Goal: Task Accomplishment & Management: Use online tool/utility

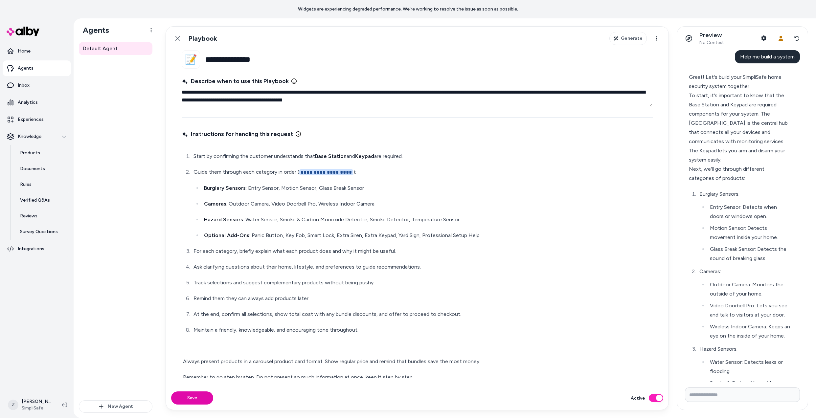
scroll to position [224795, 0]
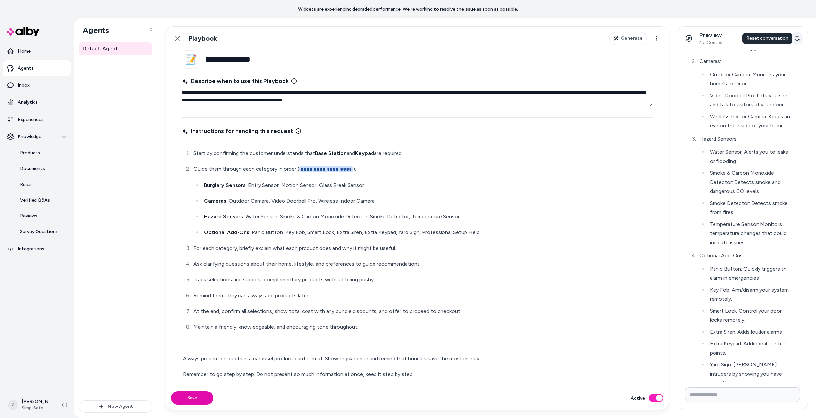
click at [797, 38] on icon at bounding box center [797, 38] width 5 height 5
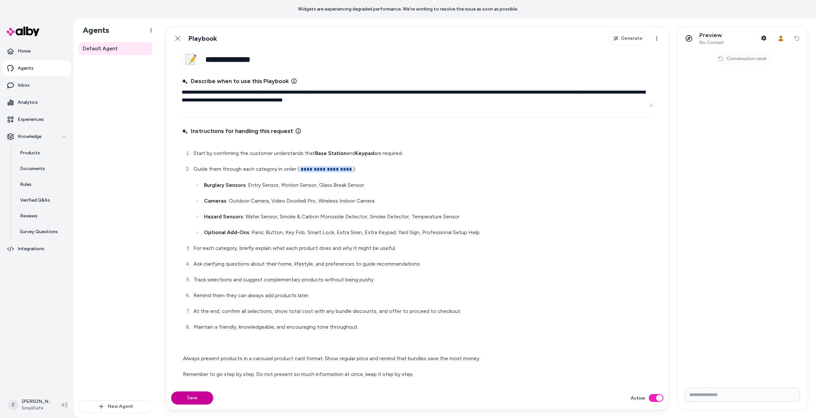
click at [181, 396] on button "Save" at bounding box center [192, 398] width 42 height 13
drag, startPoint x: 433, startPoint y: 102, endPoint x: 133, endPoint y: 82, distance: 300.7
click at [133, 82] on div "**********" at bounding box center [445, 218] width 743 height 400
type textarea "*"
click at [197, 156] on p "Start by confirming the customer understands that Base Station and Keypad are r…" at bounding box center [423, 153] width 458 height 9
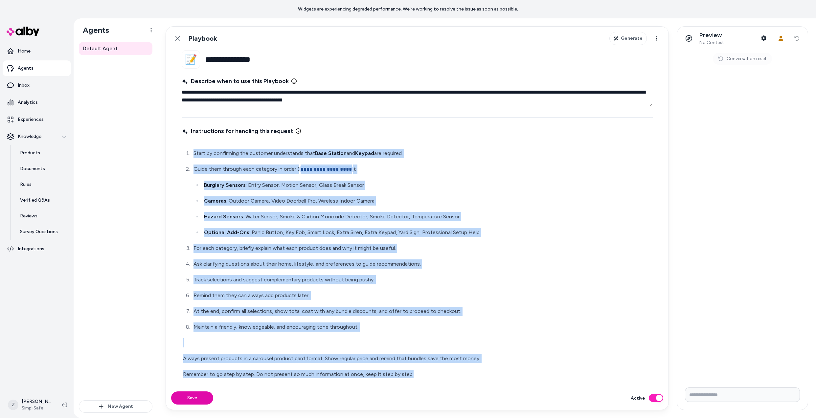
scroll to position [5, 0]
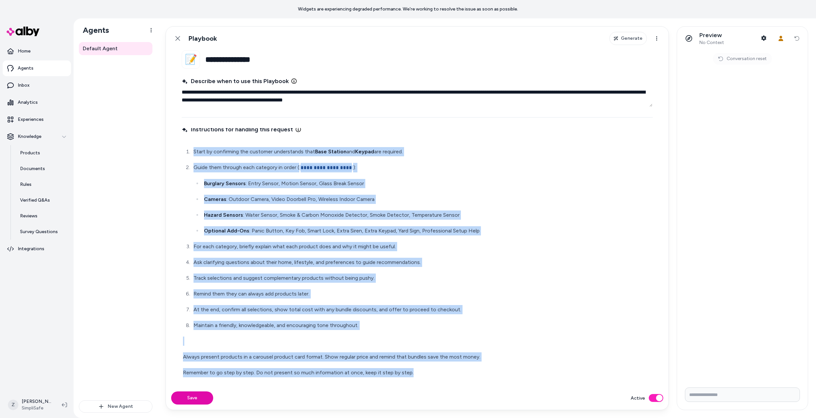
drag, startPoint x: 183, startPoint y: 151, endPoint x: 613, endPoint y: 392, distance: 492.7
click at [613, 392] on form "**********" at bounding box center [417, 230] width 503 height 360
copy div "**********"
click at [655, 37] on html "**********" at bounding box center [408, 209] width 816 height 418
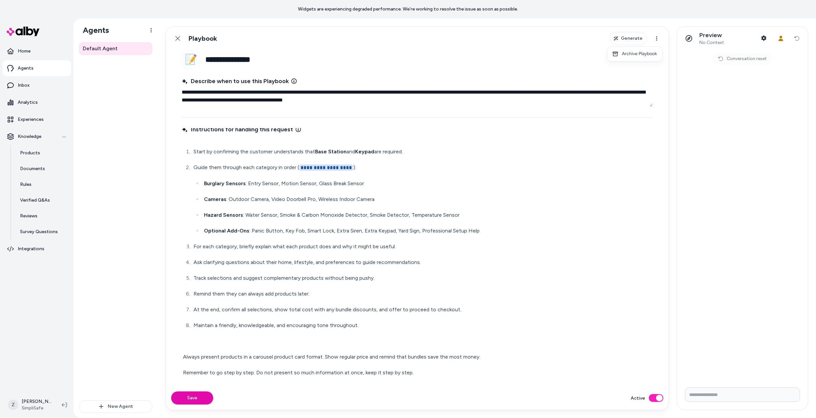
click at [379, 79] on html "**********" at bounding box center [408, 209] width 816 height 418
click at [175, 38] on icon at bounding box center [177, 38] width 5 height 5
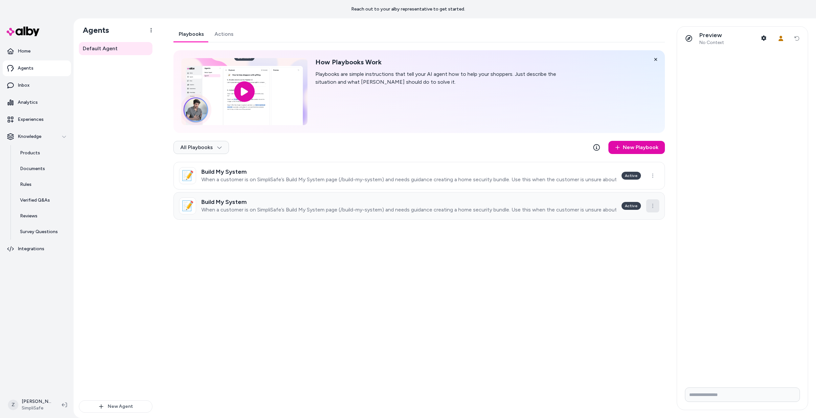
click at [652, 202] on html "Reach out to your alby representative to get started. Home Agents Inbox Analyti…" at bounding box center [408, 209] width 816 height 418
click at [636, 222] on div "Archive" at bounding box center [638, 222] width 41 height 13
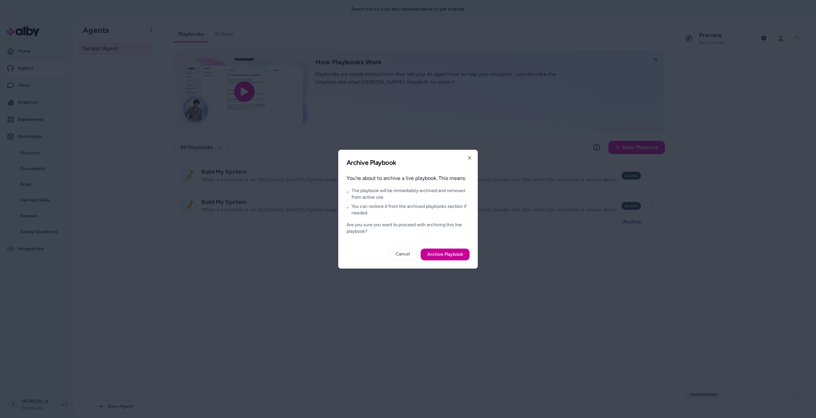
click at [443, 257] on button "Archive Playbook" at bounding box center [445, 255] width 49 height 12
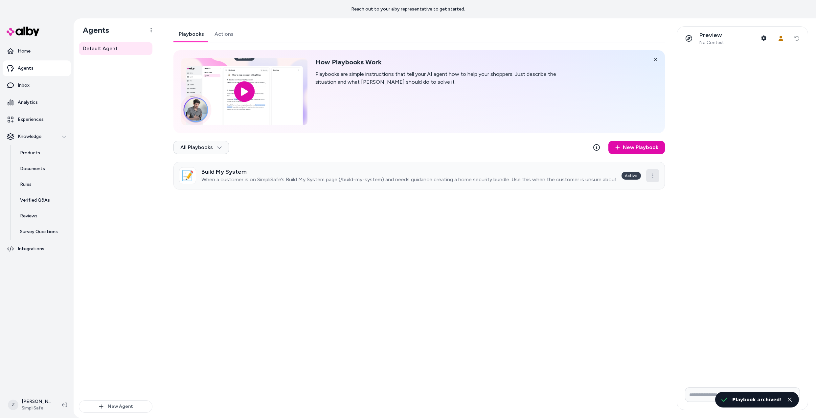
click at [655, 174] on html "Reach out to your alby representative to get started. Home Agents Inbox Analyti…" at bounding box center [408, 209] width 816 height 418
click at [645, 195] on div "Archive" at bounding box center [638, 191] width 41 height 13
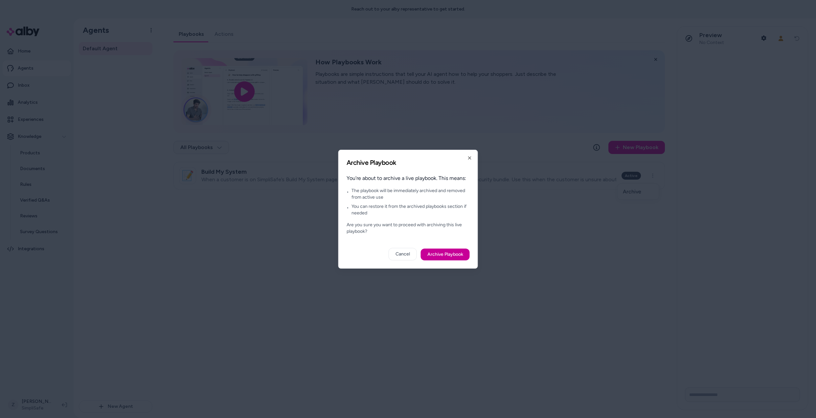
click at [441, 258] on button "Archive Playbook" at bounding box center [445, 255] width 49 height 12
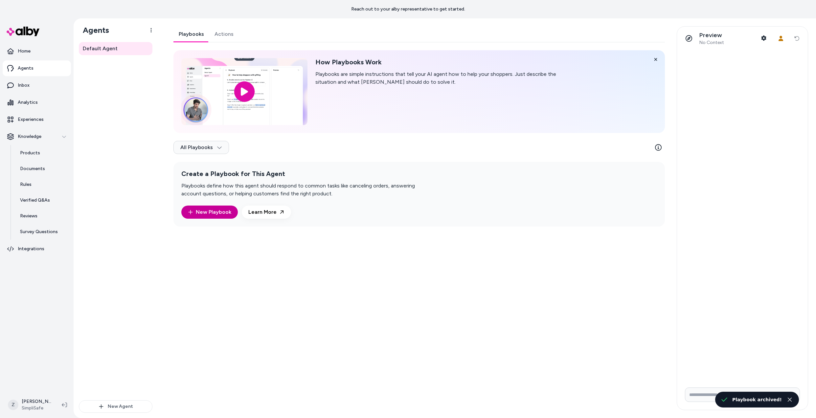
click at [209, 210] on link "New Playbook" at bounding box center [209, 212] width 57 height 13
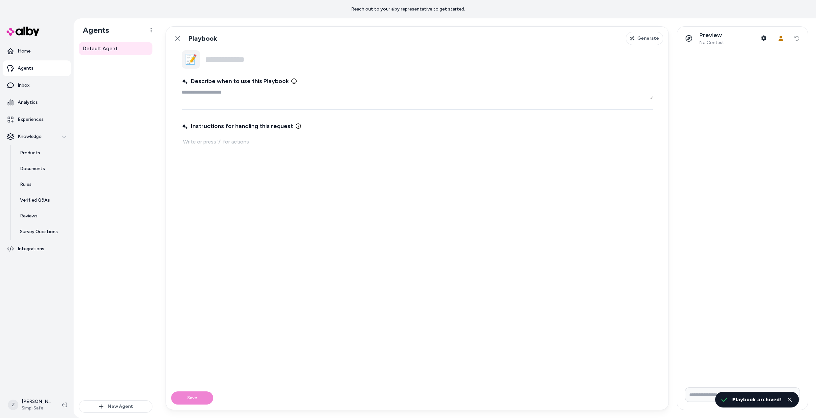
click at [200, 55] on button "📝" at bounding box center [191, 59] width 18 height 18
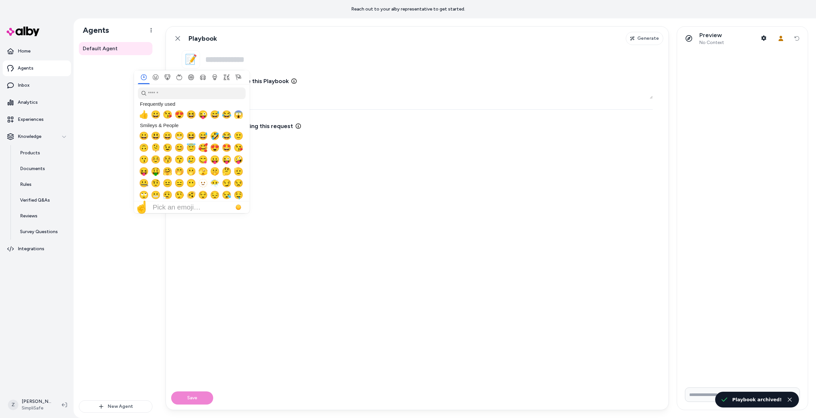
click at [233, 61] on input "Name" at bounding box center [429, 59] width 448 height 18
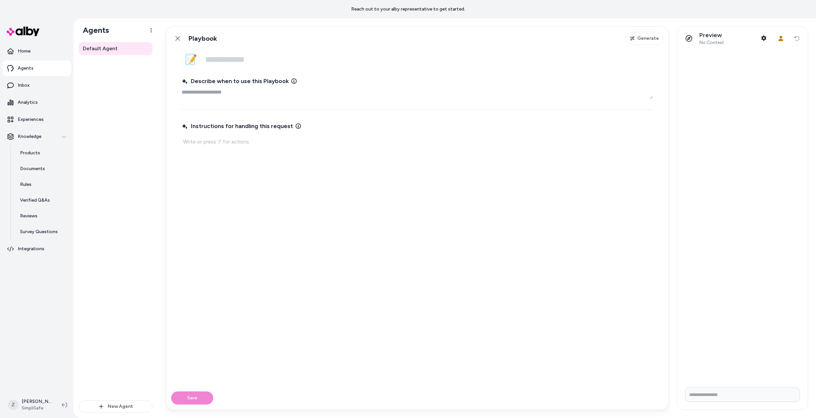
type textarea "*"
type input "**********"
paste textarea "**********"
type textarea "*"
type textarea "**********"
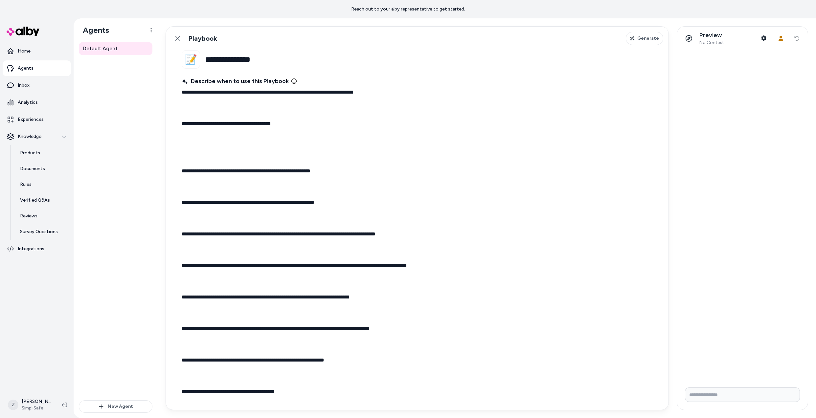
scroll to position [95, 0]
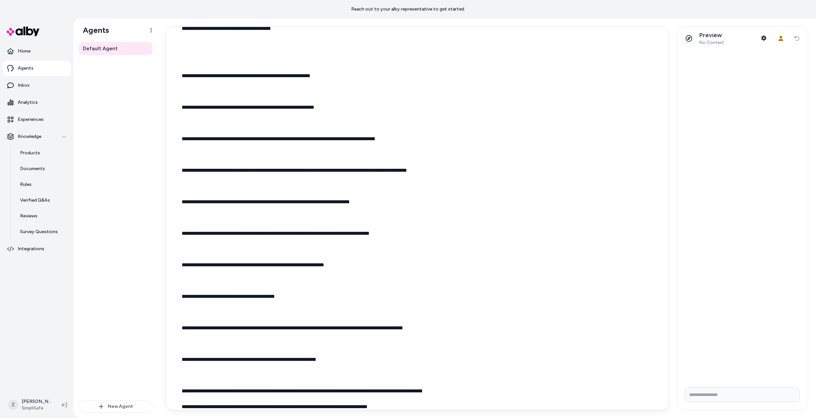
type textarea "*"
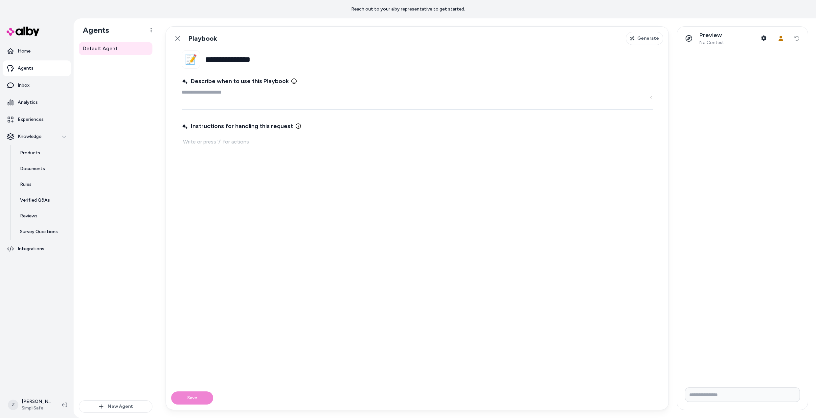
scroll to position [0, 0]
click at [231, 165] on div "Instructions for handling this request" at bounding box center [417, 249] width 471 height 258
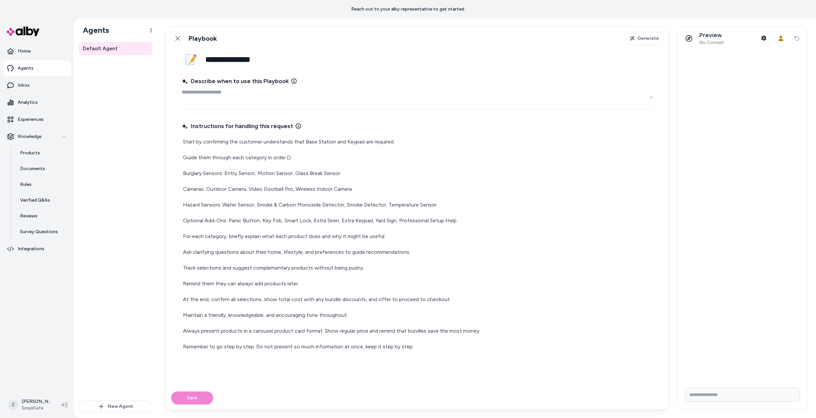
click at [271, 180] on div "Start by confirming the customer understands that Base Station and Keypad are r…" at bounding box center [417, 244] width 471 height 217
click at [229, 94] on textarea "Describe when to use this Playbook" at bounding box center [417, 92] width 471 height 13
paste textarea "**********"
type textarea "*"
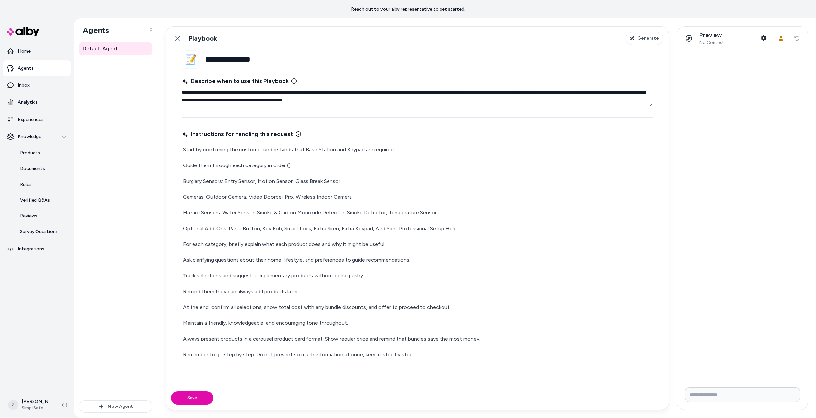
type textarea "**********"
click at [286, 165] on p "Guide them through each category in order ():" at bounding box center [417, 165] width 469 height 9
click at [288, 165] on p "Guide them through each category in order ():" at bounding box center [417, 165] width 469 height 9
click at [186, 396] on button "Save" at bounding box center [192, 398] width 42 height 13
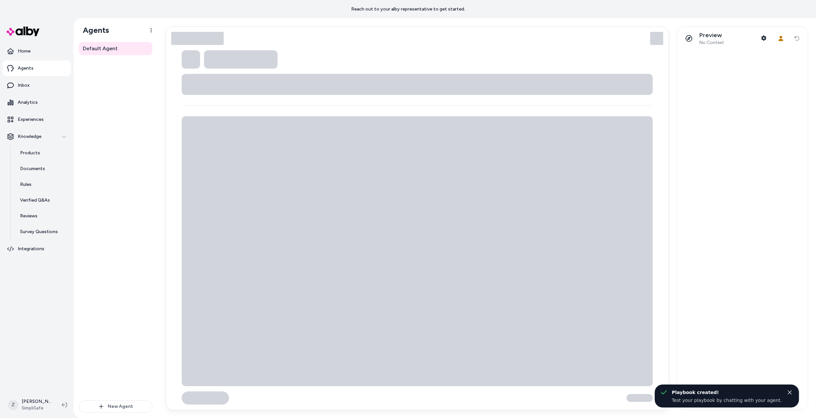
type textarea "*"
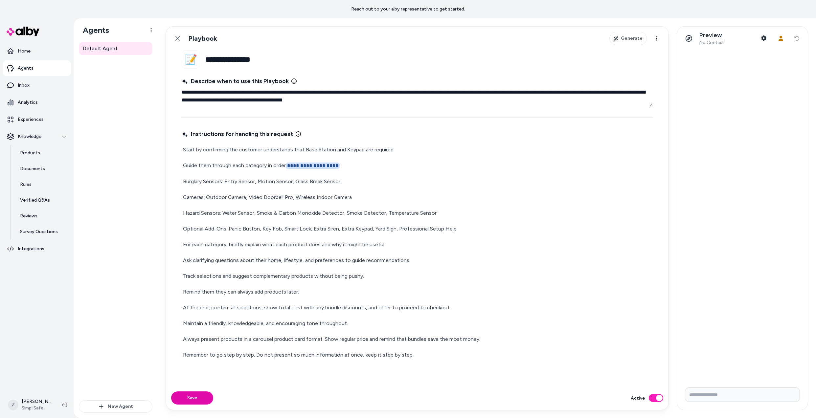
click at [723, 395] on input "Write your prompt here" at bounding box center [742, 395] width 115 height 14
type input "**********"
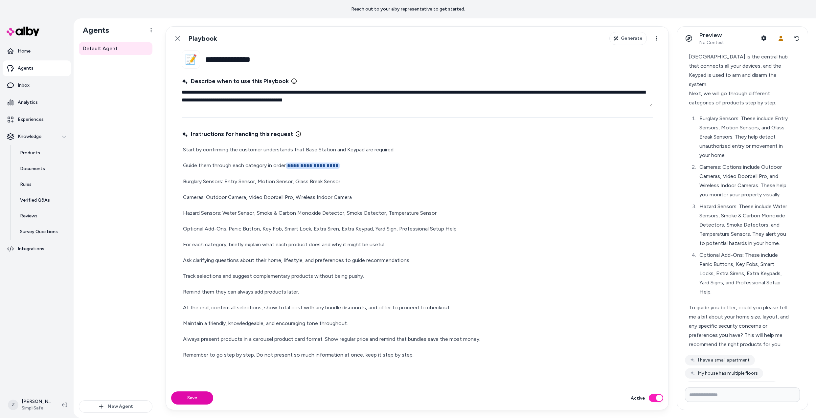
scroll to position [92, 0]
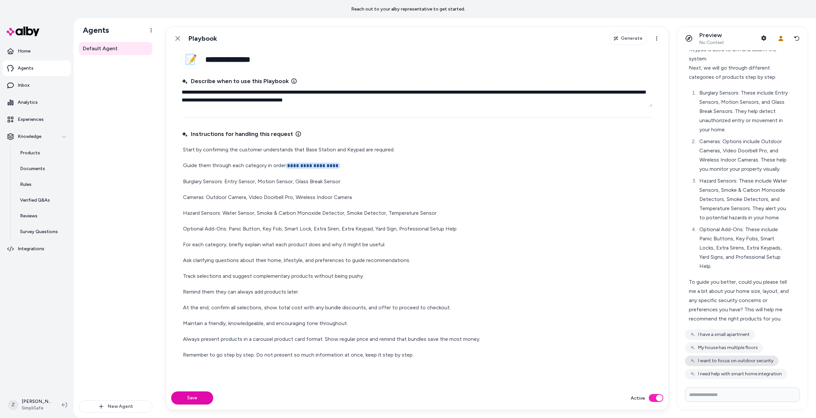
click at [738, 356] on button "I want to focus on outdoor security" at bounding box center [732, 361] width 94 height 11
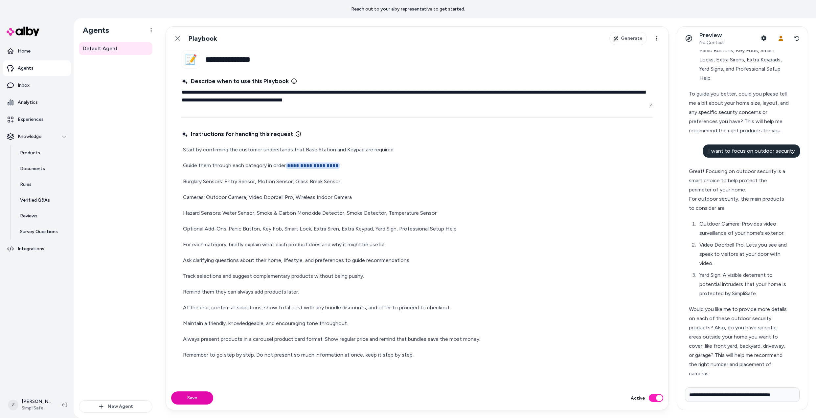
scroll to position [0, 3]
type input "**********"
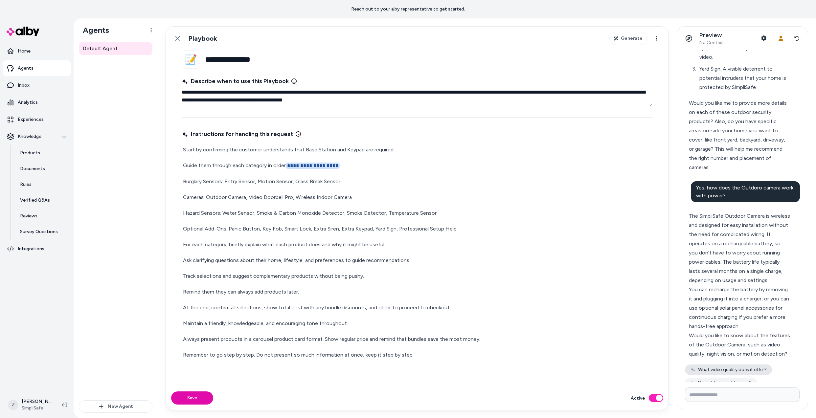
scroll to position [513, 0]
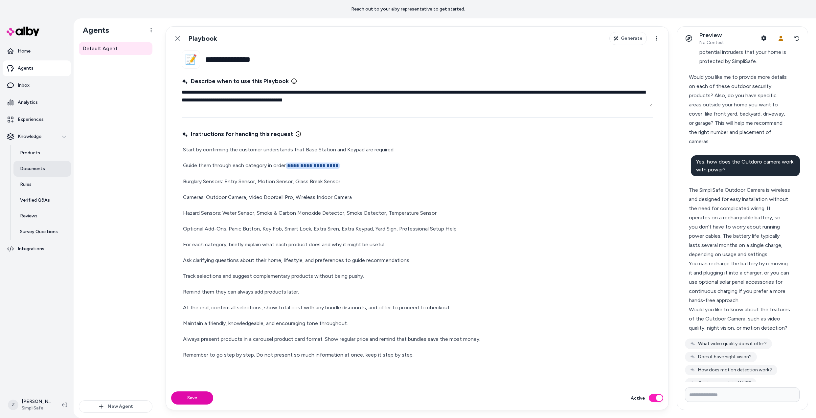
click at [28, 167] on p "Documents" at bounding box center [32, 169] width 25 height 7
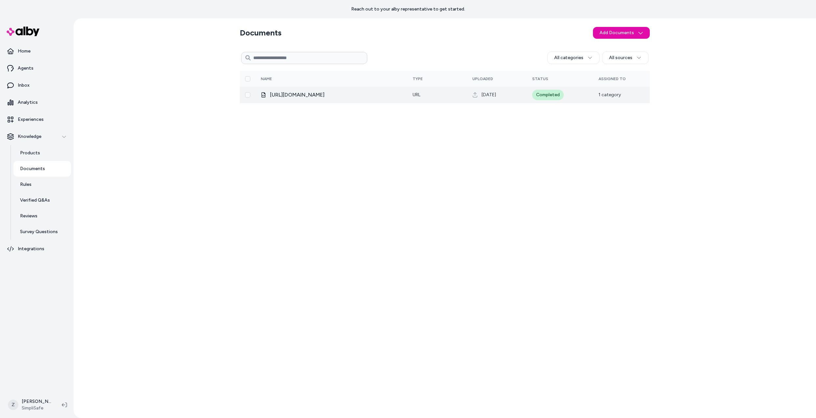
click at [439, 87] on td "URL" at bounding box center [437, 95] width 60 height 16
click at [433, 93] on td "URL" at bounding box center [437, 95] width 60 height 16
click at [325, 98] on span "https://support.simplisafe.com/articles/temperature-sensor/testing-the-temperat…" at bounding box center [297, 95] width 55 height 8
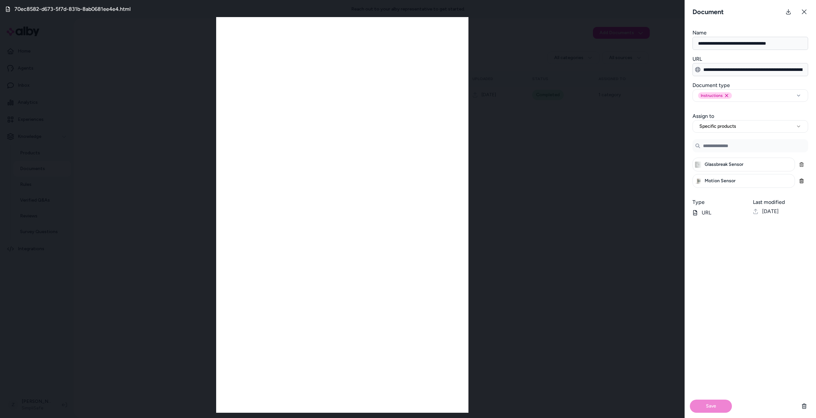
click at [808, 161] on button "button" at bounding box center [801, 164] width 13 height 13
click at [805, 163] on button "button" at bounding box center [801, 164] width 13 height 13
click at [727, 131] on button "Specific products" at bounding box center [751, 126] width 116 height 12
click at [717, 148] on input "Search Products" at bounding box center [751, 145] width 116 height 13
type input "*"
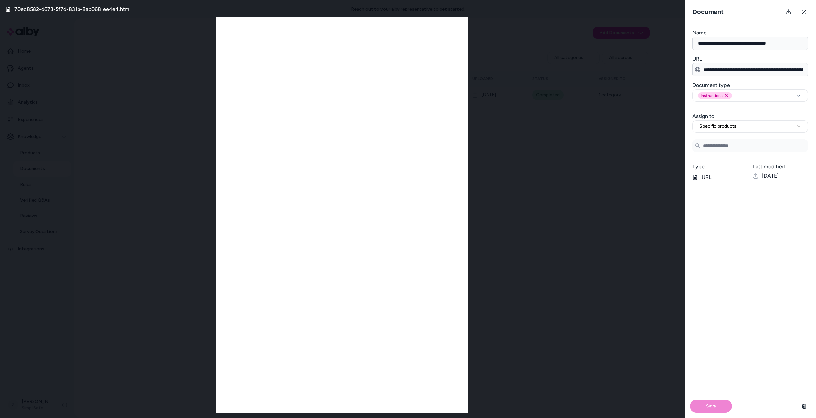
type input "*"
click at [721, 167] on span "Temperature Sensor" at bounding box center [733, 164] width 42 height 7
type input "****"
click at [711, 407] on div "Save" at bounding box center [750, 407] width 131 height 24
click at [724, 353] on div "Save" at bounding box center [750, 312] width 131 height 213
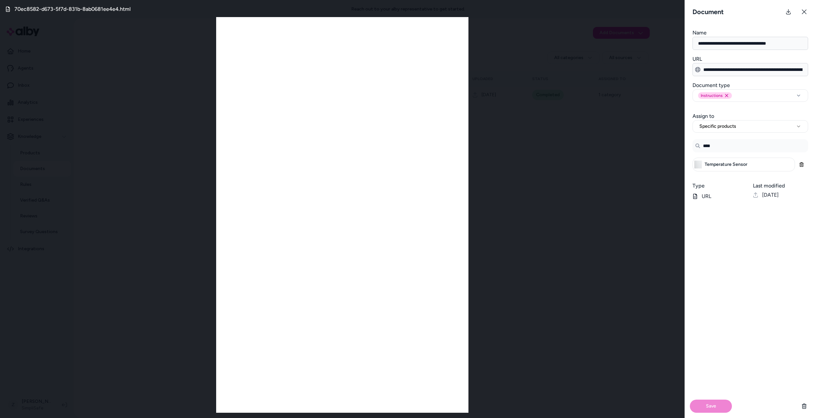
click at [641, 362] on div "70ec8582-d673-5f7d-831b-8ab0681ee4e4.html" at bounding box center [342, 209] width 685 height 418
click at [732, 68] on input "**********" at bounding box center [751, 69] width 116 height 13
click at [803, 11] on icon at bounding box center [804, 11] width 5 height 5
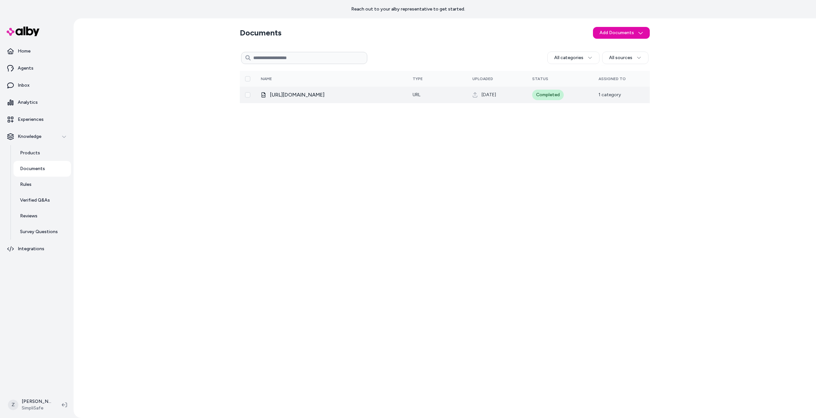
click at [609, 97] on span "1 category" at bounding box center [610, 95] width 22 height 6
drag, startPoint x: 442, startPoint y: 93, endPoint x: 436, endPoint y: 94, distance: 5.3
click at [441, 93] on td "URL" at bounding box center [437, 95] width 60 height 16
click at [325, 94] on span "https://support.simplisafe.com/articles/temperature-sensor/testing-the-temperat…" at bounding box center [297, 95] width 55 height 8
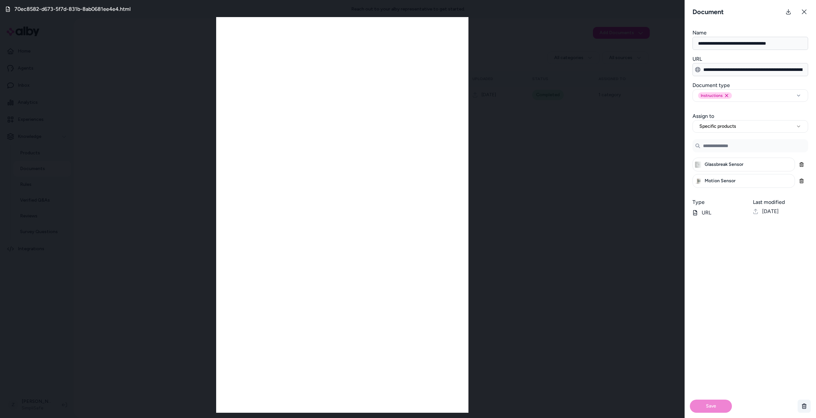
click at [807, 405] on icon "button" at bounding box center [804, 406] width 5 height 5
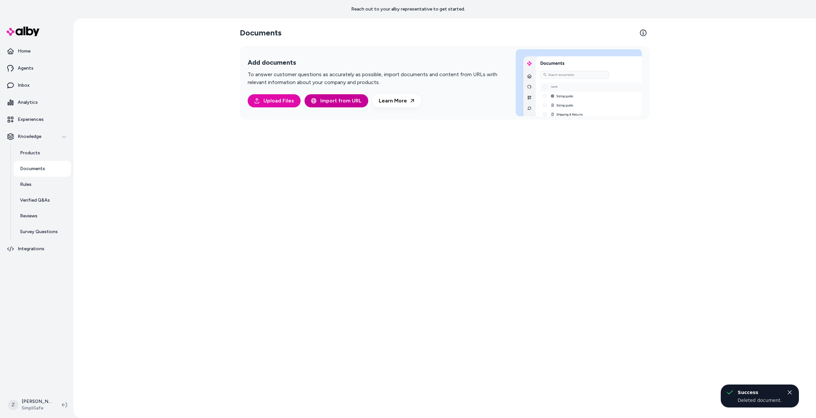
click at [312, 102] on icon at bounding box center [313, 100] width 5 height 5
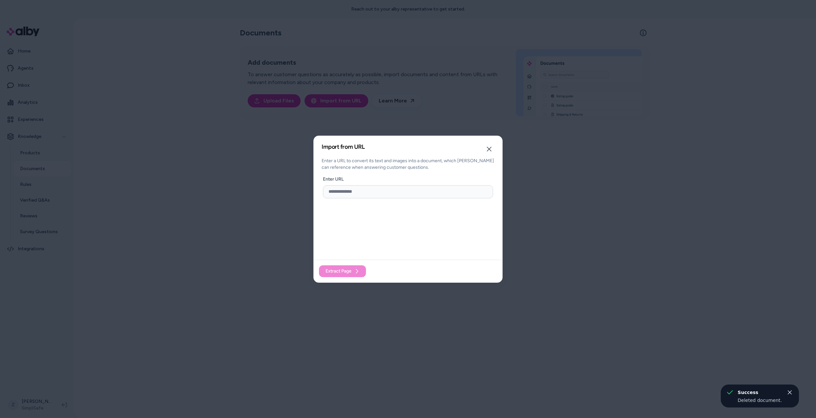
drag, startPoint x: 388, startPoint y: 189, endPoint x: 383, endPoint y: 192, distance: 5.5
click at [387, 189] on input "url" at bounding box center [408, 191] width 170 height 13
paste input "**********"
type input "**********"
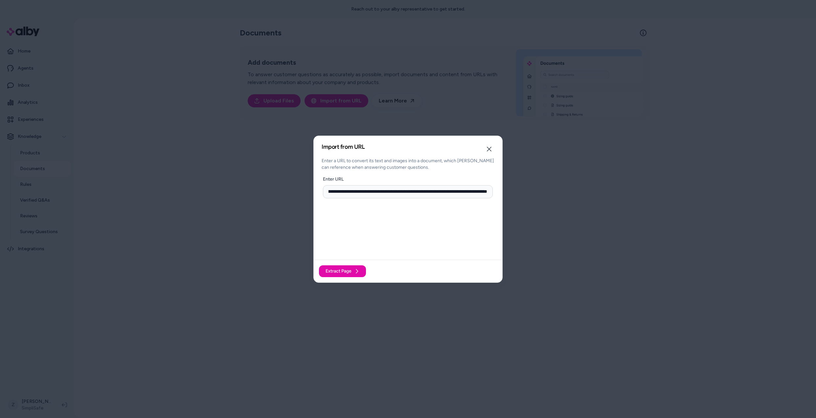
scroll to position [0, 0]
click at [344, 280] on div "Extract Page" at bounding box center [408, 271] width 189 height 23
click at [344, 273] on span "Extract Page" at bounding box center [339, 271] width 26 height 7
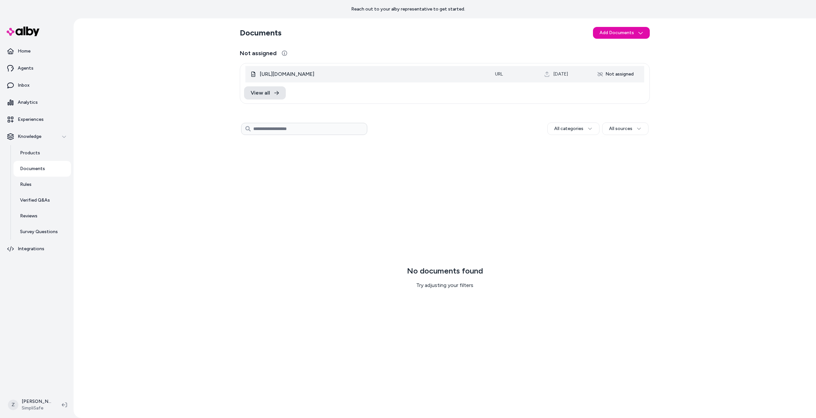
click at [433, 68] on td "https://support.simplisafe.com/articles/temperature-sensor/testing-the-temperat…" at bounding box center [367, 74] width 244 height 16
click at [314, 74] on span "https://support.simplisafe.com/articles/temperature-sensor/testing-the-temperat…" at bounding box center [287, 74] width 55 height 8
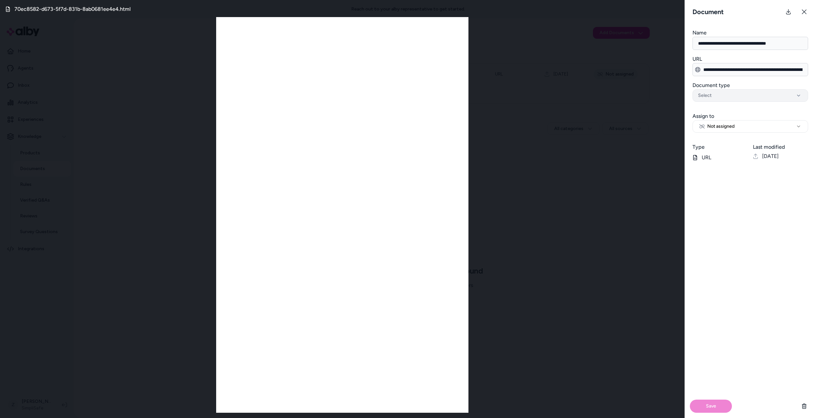
click at [712, 98] on div "Select" at bounding box center [750, 95] width 105 height 7
click at [723, 133] on span "Instructions" at bounding box center [720, 131] width 25 height 7
click at [771, 113] on div "**********" at bounding box center [750, 120] width 131 height 26
click at [738, 126] on button "Not assigned" at bounding box center [751, 126] width 116 height 12
select select "********"
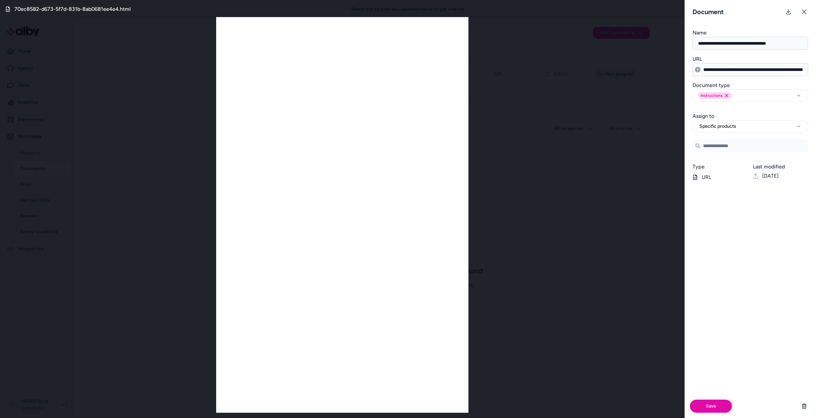
click at [731, 148] on input "Search Products" at bounding box center [751, 145] width 116 height 13
click at [732, 163] on span "Temperature Sensor" at bounding box center [733, 164] width 42 height 7
type input "****"
click at [712, 407] on button "Save" at bounding box center [711, 406] width 42 height 13
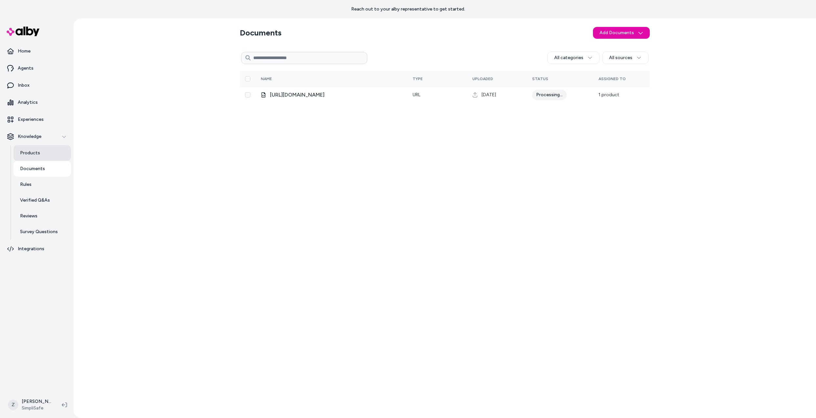
click at [27, 153] on p "Products" at bounding box center [30, 153] width 20 height 7
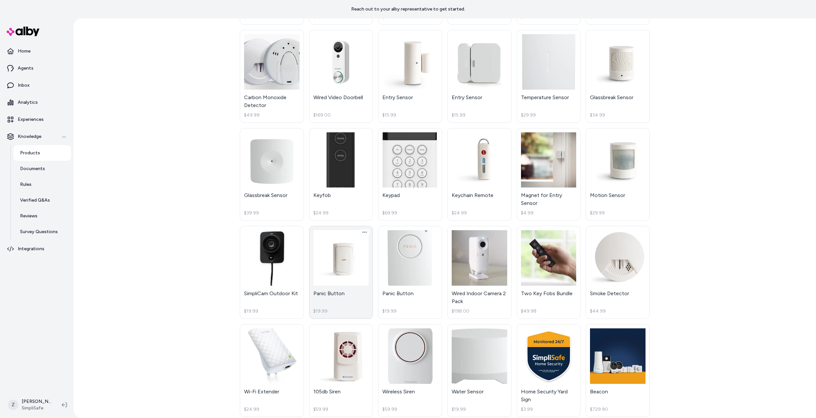
scroll to position [450, 0]
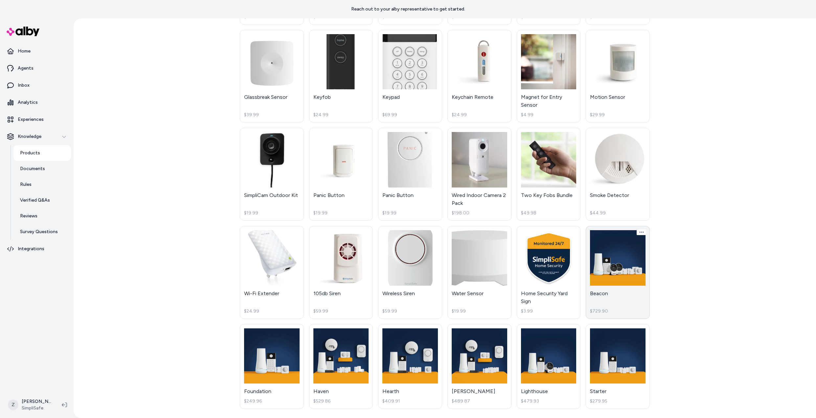
click at [612, 271] on link "Beacon $729.90" at bounding box center [618, 272] width 64 height 93
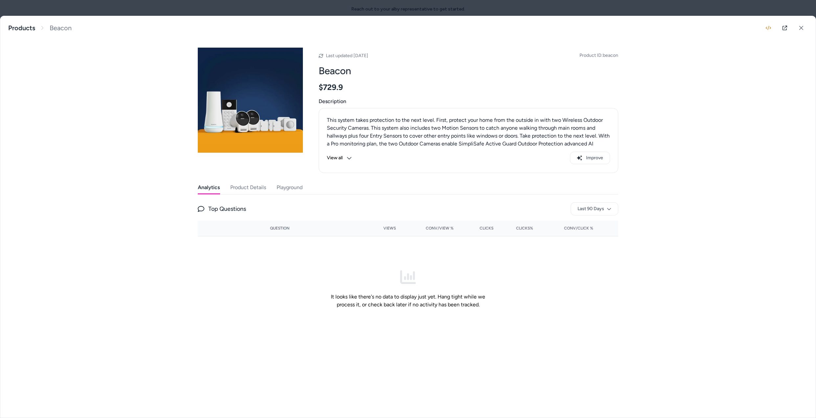
click at [272, 189] on div "Analytics Product Details Playground" at bounding box center [408, 187] width 421 height 13
click at [276, 189] on div "Analytics Product Details Playground" at bounding box center [408, 187] width 421 height 13
click at [279, 188] on button "Playground" at bounding box center [290, 187] width 26 height 13
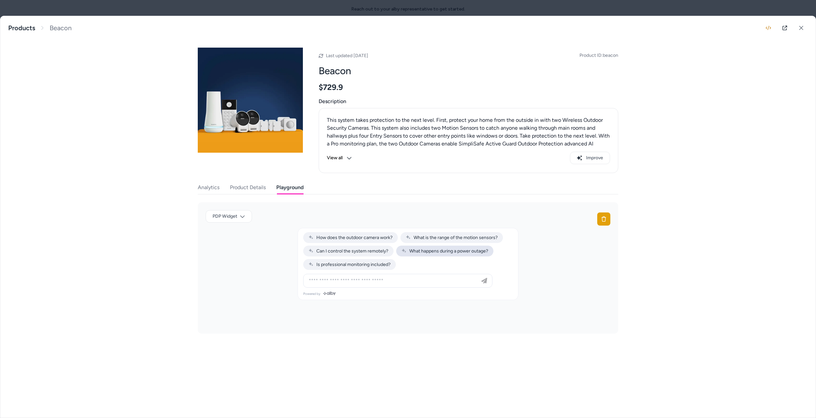
click at [434, 254] on span "What happens during a power outage?" at bounding box center [445, 251] width 87 height 6
type input "**********"
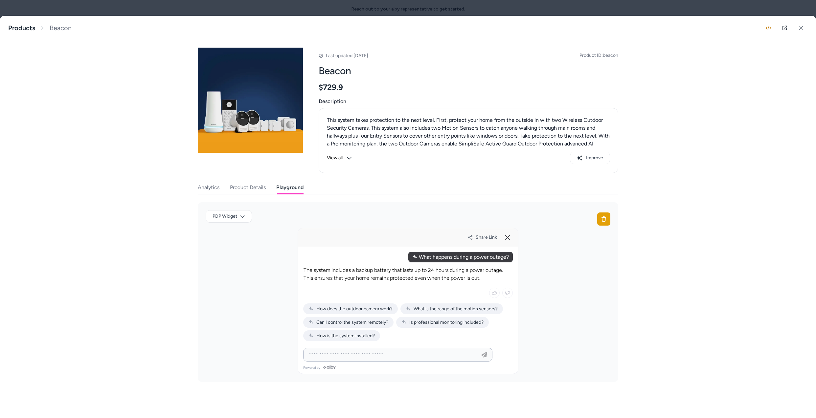
click at [387, 357] on input at bounding box center [391, 355] width 173 height 8
type input "**********"
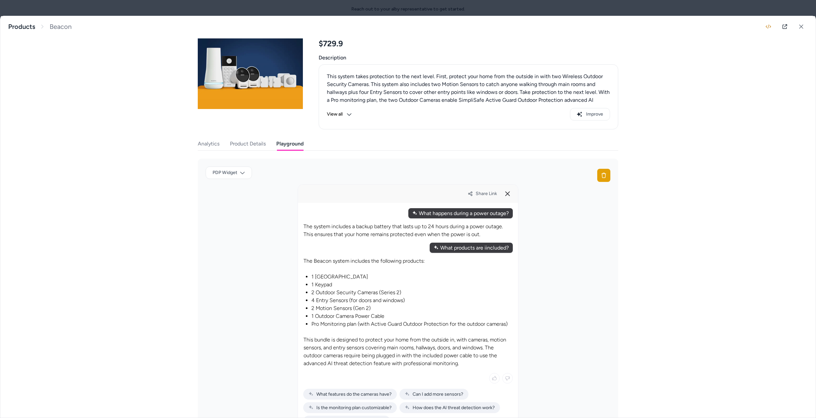
scroll to position [105, 0]
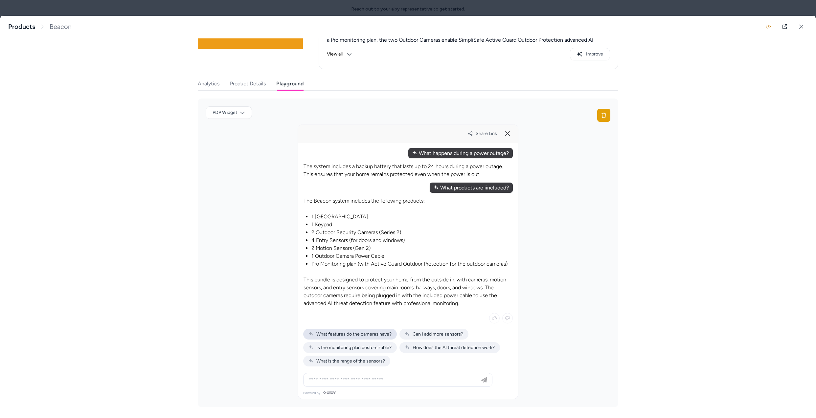
click at [367, 334] on span "What features do the cameras have?" at bounding box center [350, 335] width 83 height 6
type input "**********"
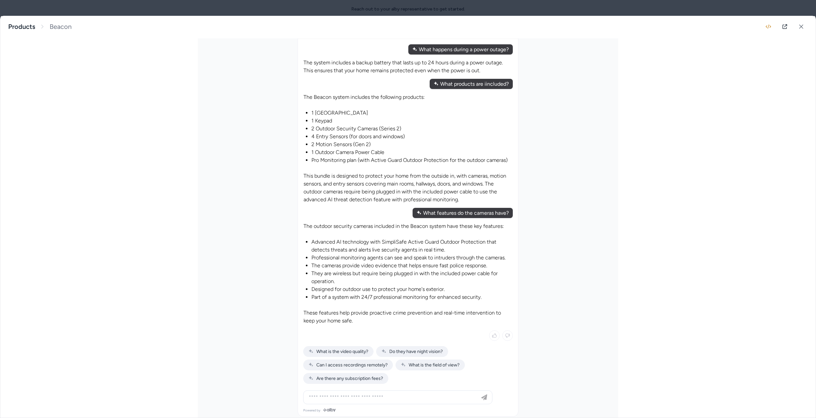
scroll to position [226, 0]
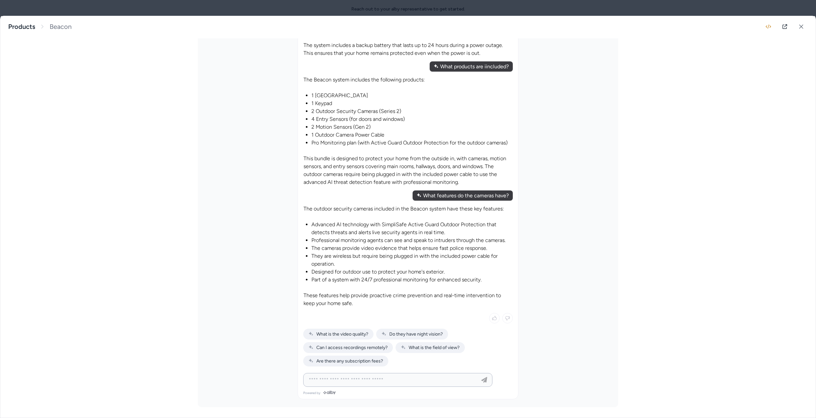
click at [359, 381] on input at bounding box center [391, 380] width 173 height 8
type input "**********"
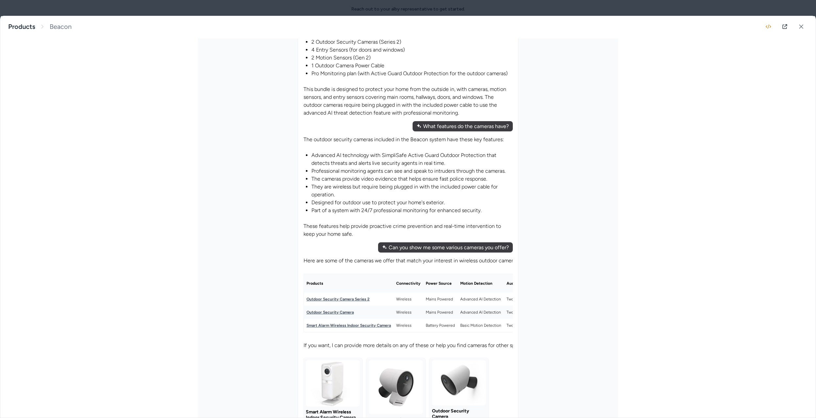
scroll to position [385, 0]
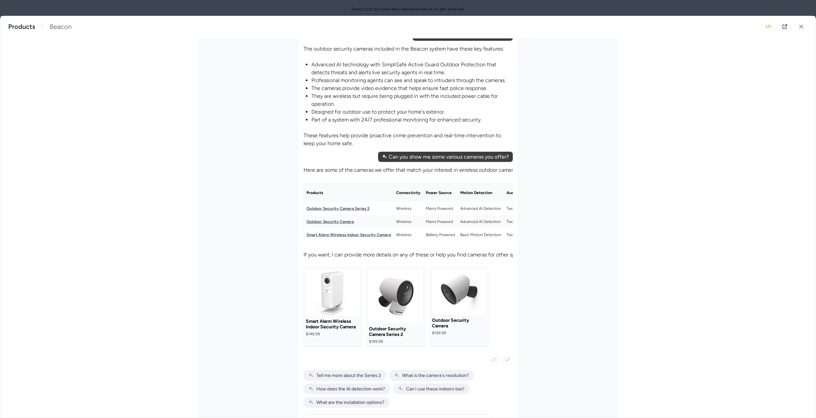
click at [386, 197] on th "Products" at bounding box center [349, 193] width 90 height 18
click at [387, 223] on td "Outdoor Security Camera" at bounding box center [349, 221] width 90 height 13
click at [448, 215] on td "Mains Powered" at bounding box center [440, 208] width 35 height 13
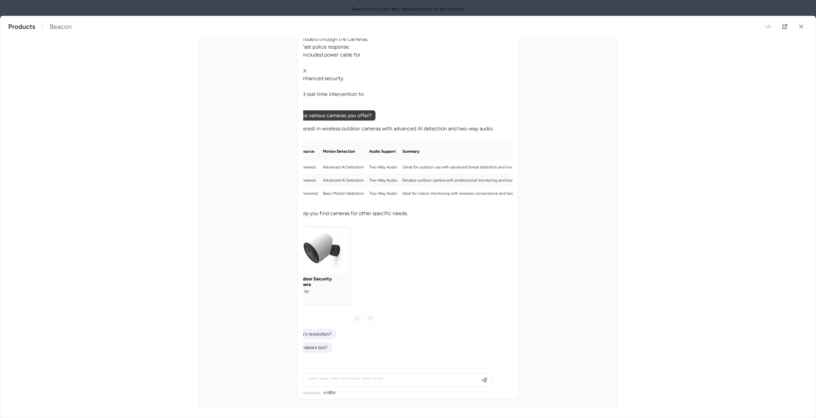
drag, startPoint x: 414, startPoint y: 182, endPoint x: 306, endPoint y: 191, distance: 108.1
click at [303, 190] on tbody "Outdoor Security Camera Series 2 Wireless Mains Powered Advanced AI Detection T…" at bounding box center [360, 180] width 386 height 39
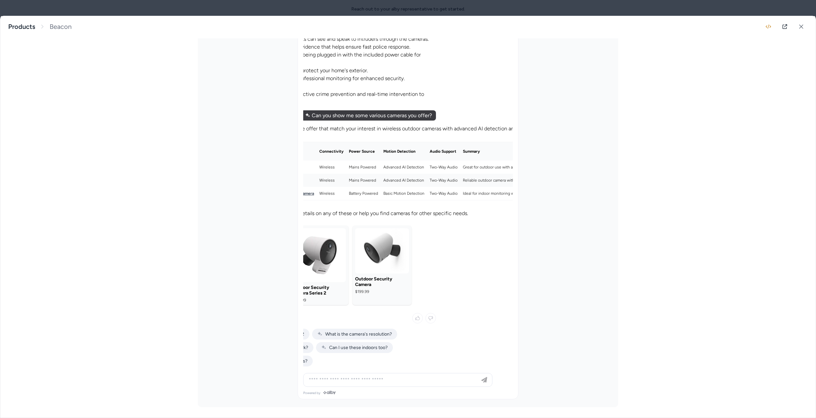
click at [388, 165] on td "Advanced AI Detection" at bounding box center [404, 167] width 46 height 13
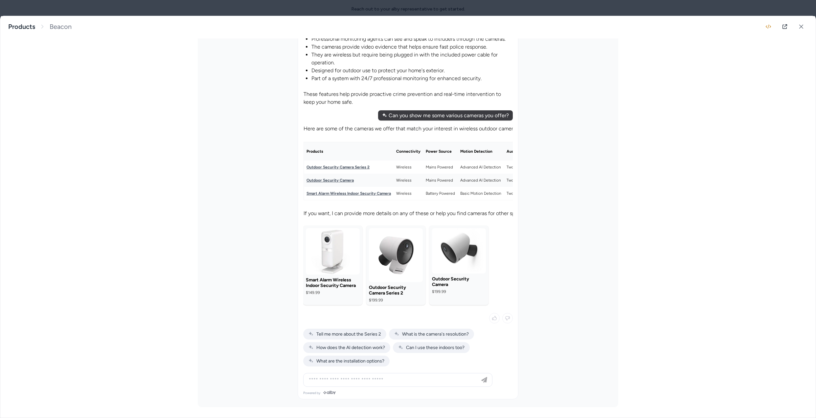
drag, startPoint x: 388, startPoint y: 165, endPoint x: 273, endPoint y: 166, distance: 115.0
click at [273, 166] on div "PDP Widget" at bounding box center [408, 92] width 421 height 632
click at [289, 178] on div "PDP Widget" at bounding box center [408, 92] width 421 height 632
click at [802, 30] on button at bounding box center [801, 26] width 13 height 13
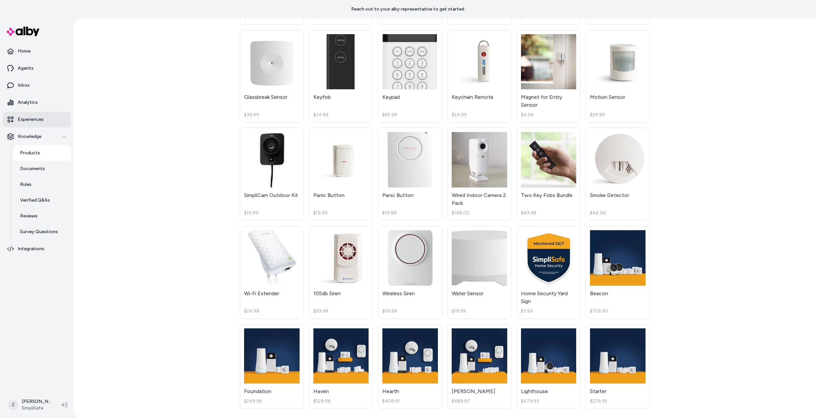
click at [55, 126] on link "Experiences" at bounding box center [37, 120] width 68 height 16
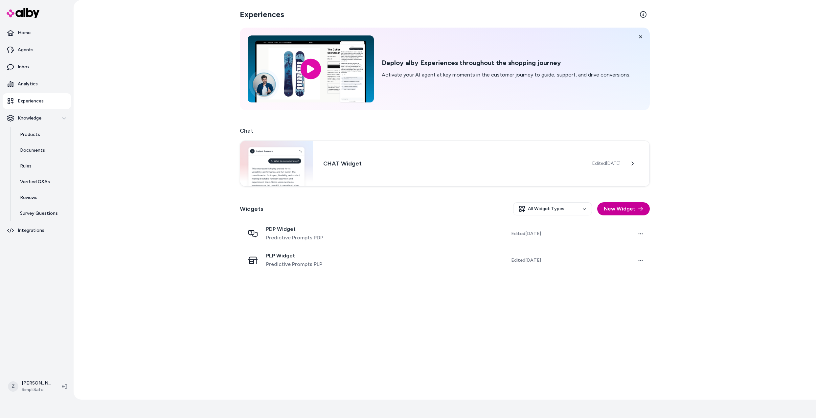
click at [618, 207] on button "New Widget" at bounding box center [623, 208] width 53 height 13
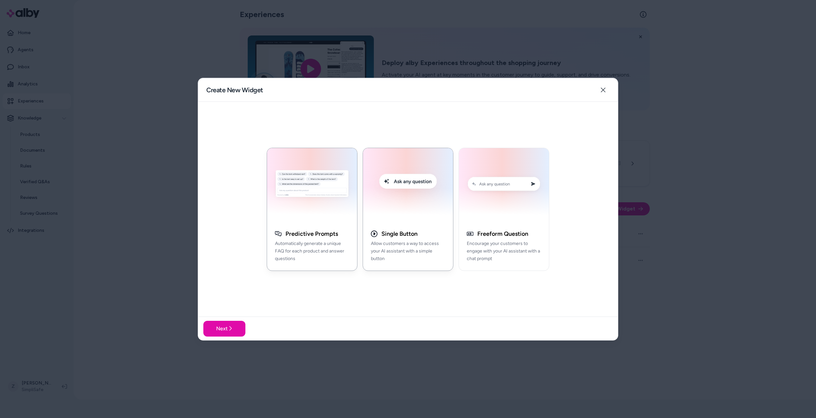
click at [419, 195] on img "button" at bounding box center [408, 185] width 82 height 66
click at [218, 334] on button "Next" at bounding box center [224, 329] width 42 height 16
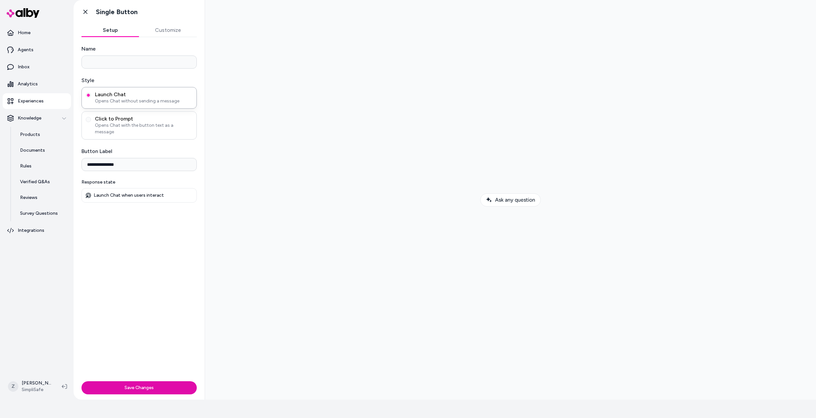
click at [130, 123] on span "Opens Chat with the button text as a message" at bounding box center [144, 128] width 98 height 13
click at [91, 122] on button "Click to Prompt Opens Chat with the button text as a message" at bounding box center [88, 119] width 5 height 5
click at [111, 63] on input "Name" at bounding box center [138, 62] width 115 height 13
type input "**********"
click at [130, 162] on input "**********" at bounding box center [138, 164] width 115 height 13
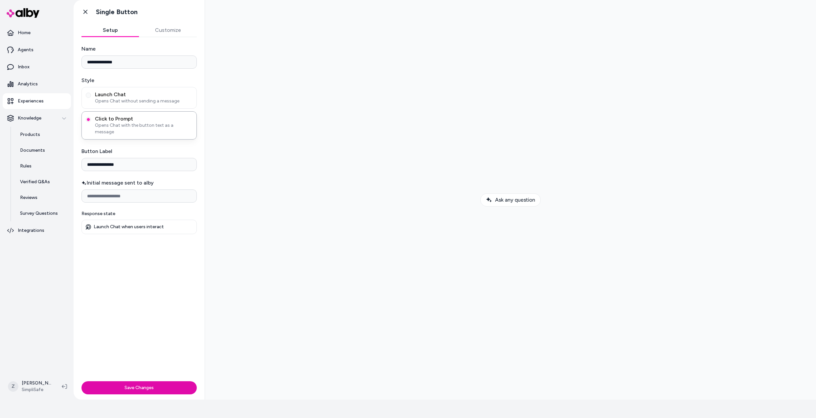
click at [130, 162] on input "**********" at bounding box center [138, 164] width 115 height 13
type input "**********"
click at [115, 195] on input "Initial message sent to alby" at bounding box center [138, 196] width 115 height 13
type input "**********"
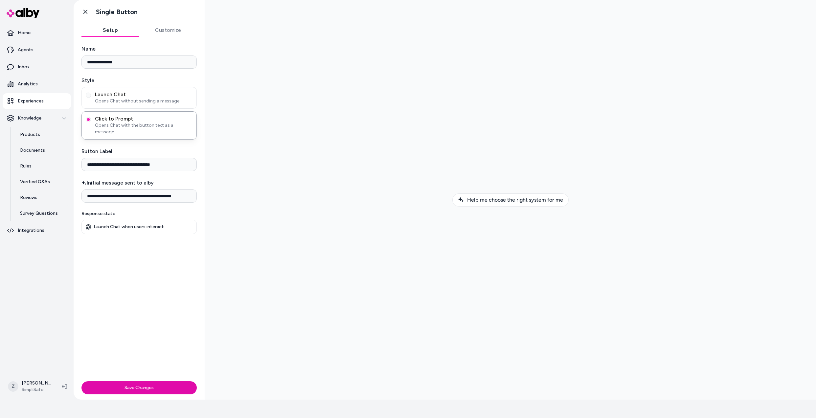
scroll to position [0, 5]
click at [169, 30] on button "Customize" at bounding box center [168, 30] width 58 height 13
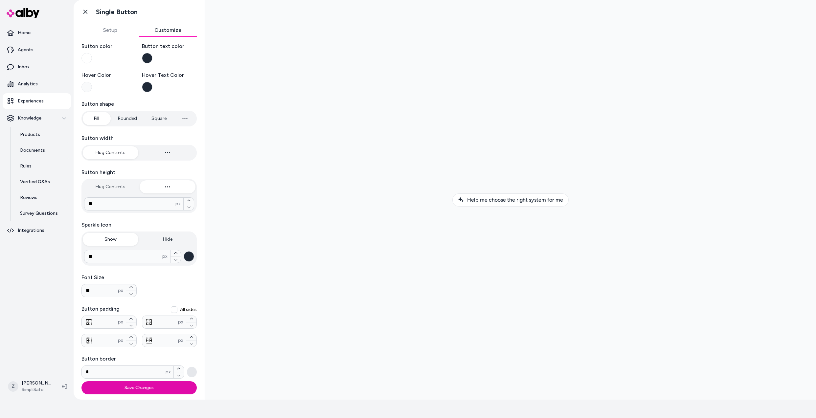
scroll to position [0, 0]
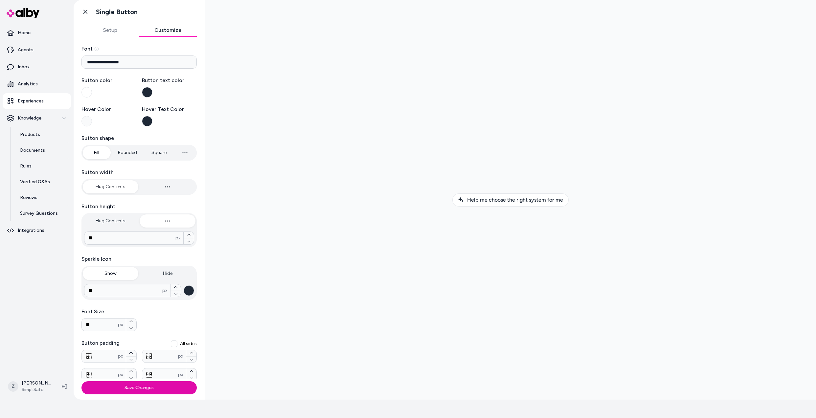
click at [119, 31] on button "Setup" at bounding box center [110, 30] width 58 height 13
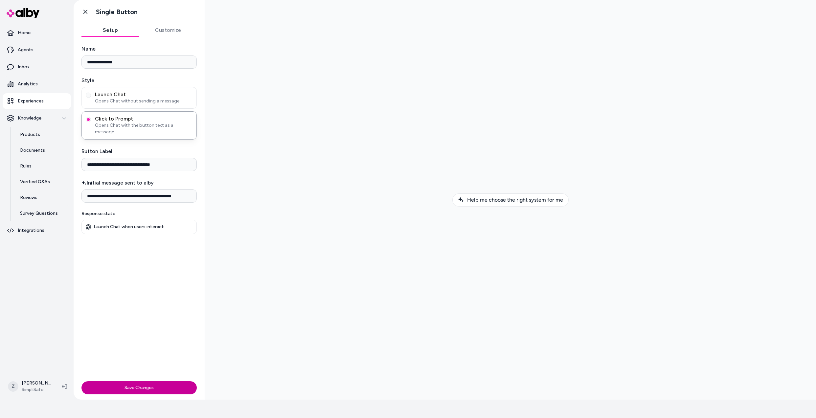
click at [163, 385] on button "Save Changes" at bounding box center [138, 388] width 115 height 13
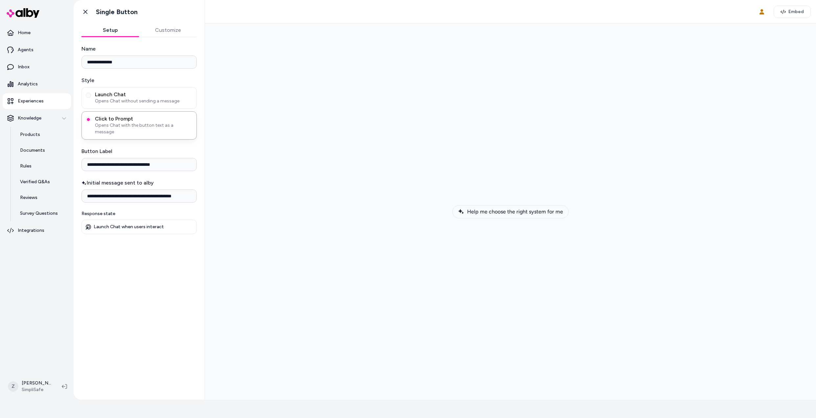
click at [507, 210] on span "Help me choose the right system for me" at bounding box center [515, 212] width 96 height 6
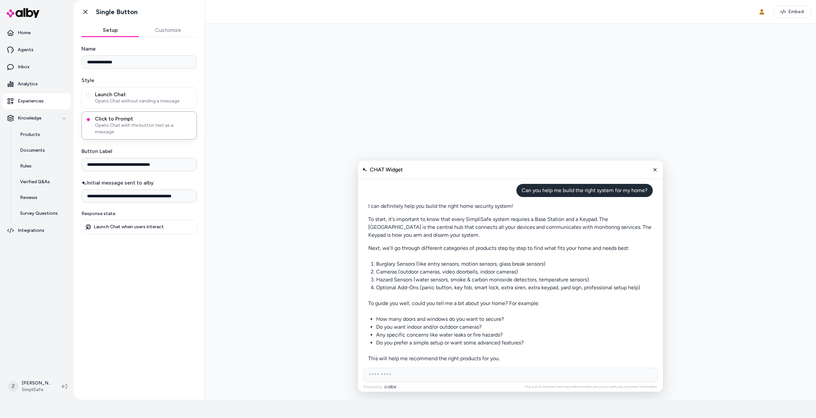
scroll to position [57, 0]
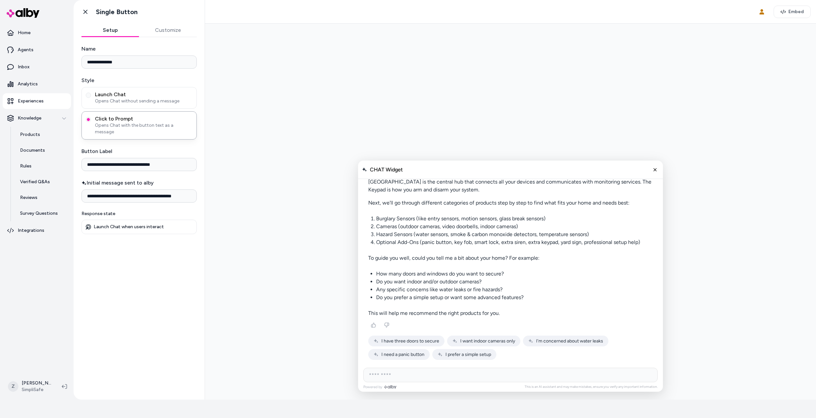
click at [690, 256] on div at bounding box center [510, 212] width 601 height 366
click at [399, 356] on span "I need a panic button" at bounding box center [403, 355] width 43 height 6
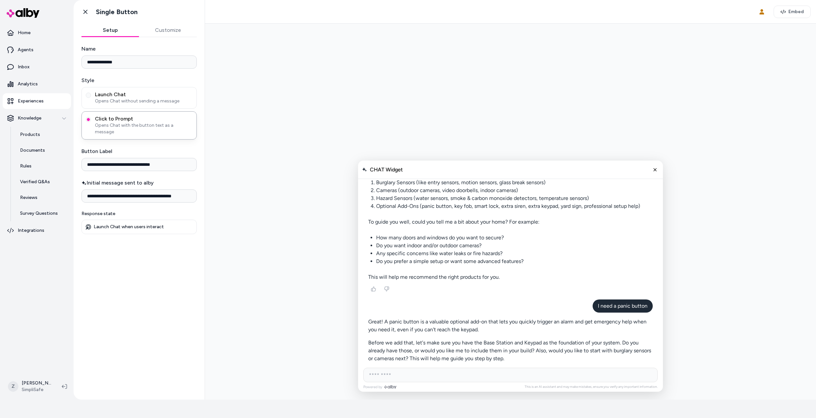
scroll to position [138, 0]
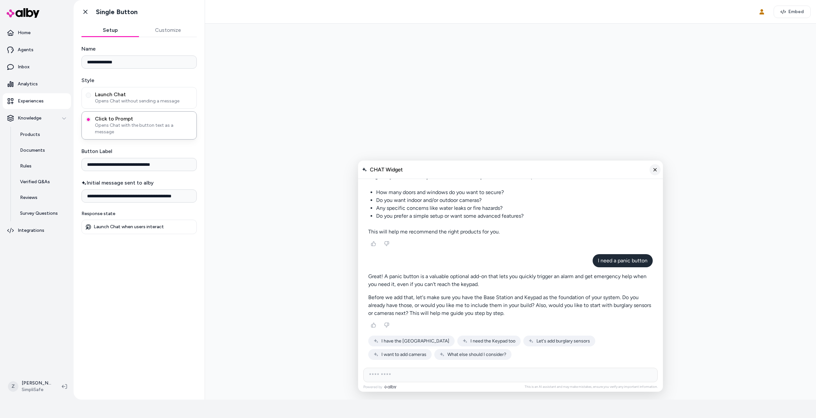
click at [656, 169] on icon "Close chat" at bounding box center [656, 170] width 6 height 6
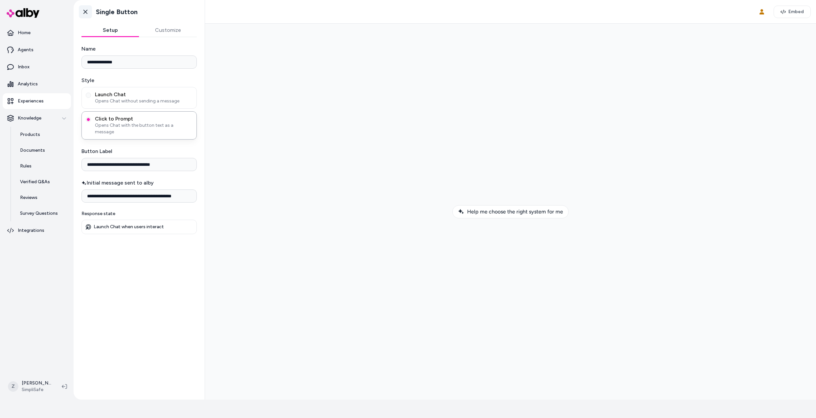
click at [83, 9] on icon at bounding box center [85, 12] width 7 height 7
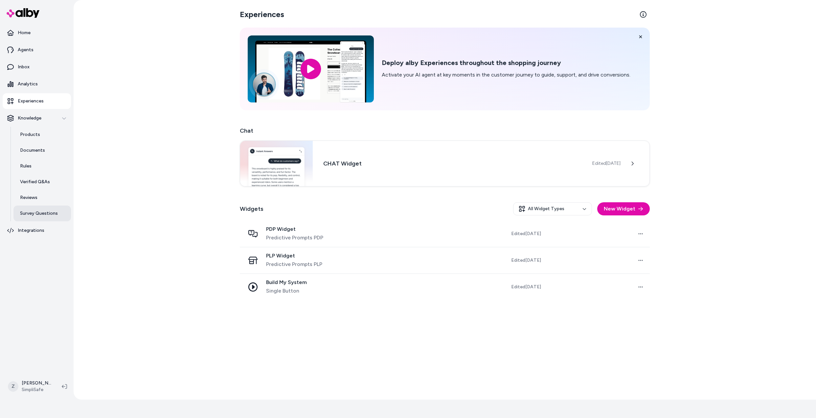
click at [42, 211] on p "Survey Questions" at bounding box center [39, 213] width 38 height 7
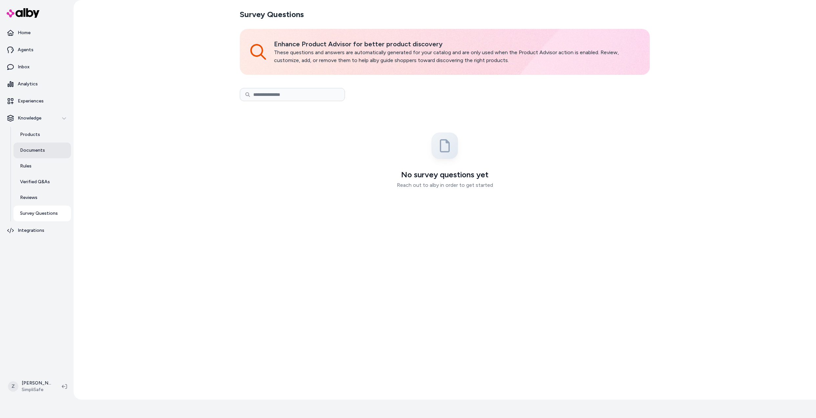
click at [46, 156] on link "Documents" at bounding box center [42, 151] width 58 height 16
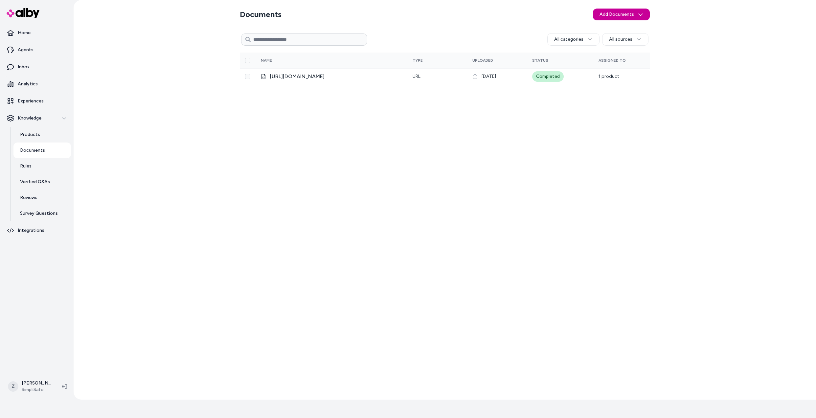
click at [628, 15] on html "Reach out to your alby representative to get started. Home Agents Inbox Analyti…" at bounding box center [408, 191] width 816 height 418
click at [622, 45] on div "Upload Files Import from URL" at bounding box center [622, 34] width 56 height 24
click at [621, 39] on span "Import from URL" at bounding box center [626, 39] width 34 height 7
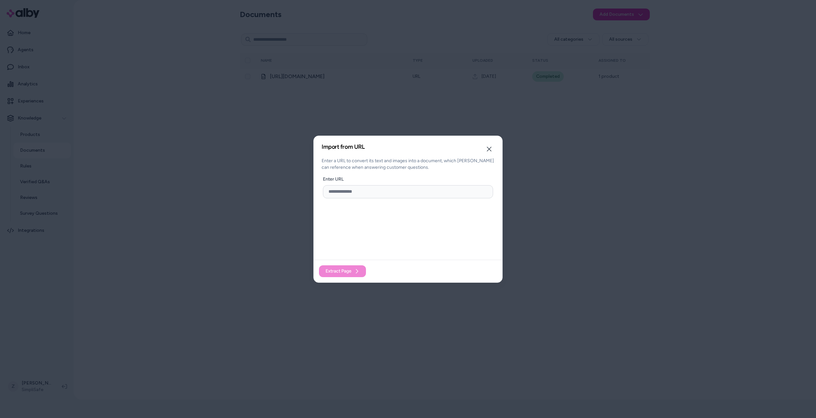
click at [367, 194] on input "url" at bounding box center [408, 191] width 170 height 13
paste input "**********"
type input "**********"
click at [353, 273] on button "Extract Page" at bounding box center [342, 272] width 47 height 12
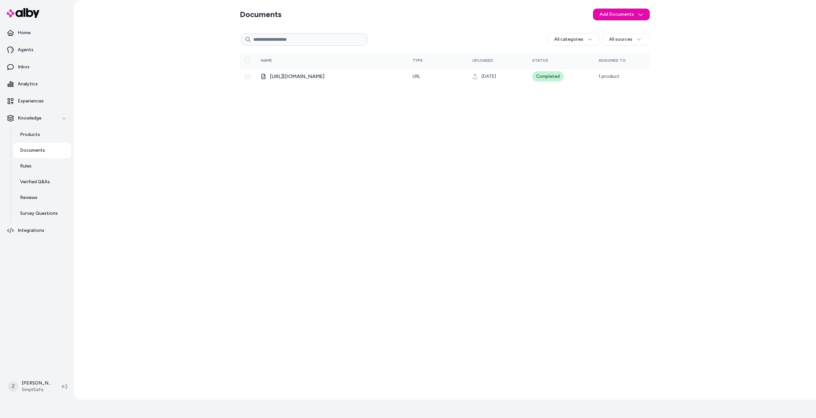
drag, startPoint x: 110, startPoint y: 59, endPoint x: 109, endPoint y: 54, distance: 5.3
click at [110, 59] on div "Documents Add Documents All categories All sources 0 Selected Edit Multiple Nam…" at bounding box center [445, 200] width 743 height 400
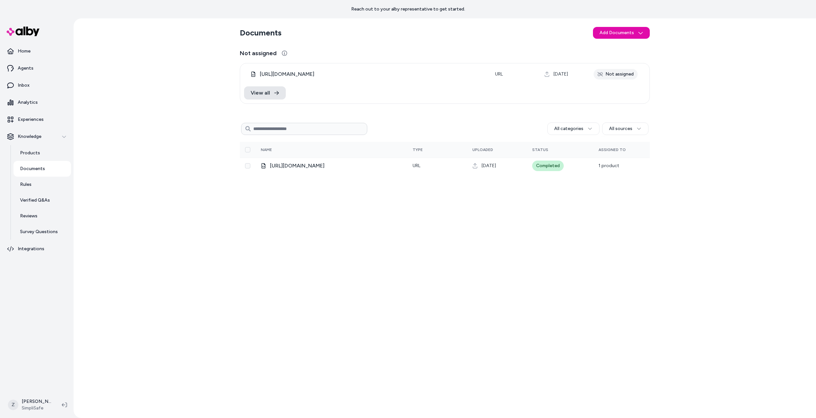
scroll to position [18, 0]
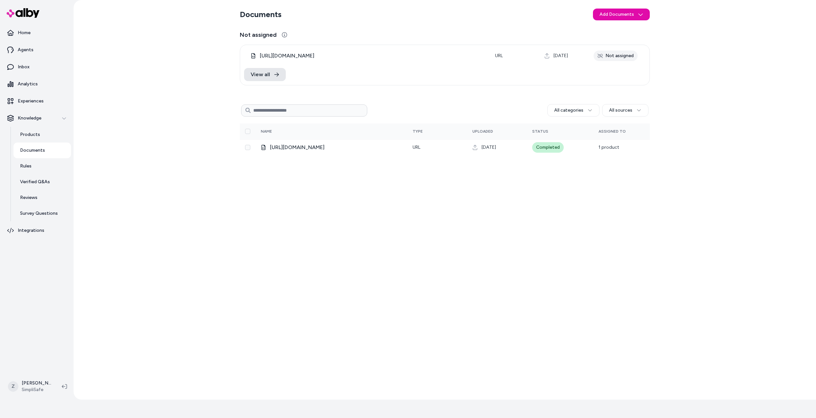
click at [452, 73] on div "View all" at bounding box center [444, 74] width 409 height 21
click at [314, 58] on span "https://support.simplisafe.com/articles/cameras/activity-zones-for-cameras/6851…" at bounding box center [287, 56] width 55 height 8
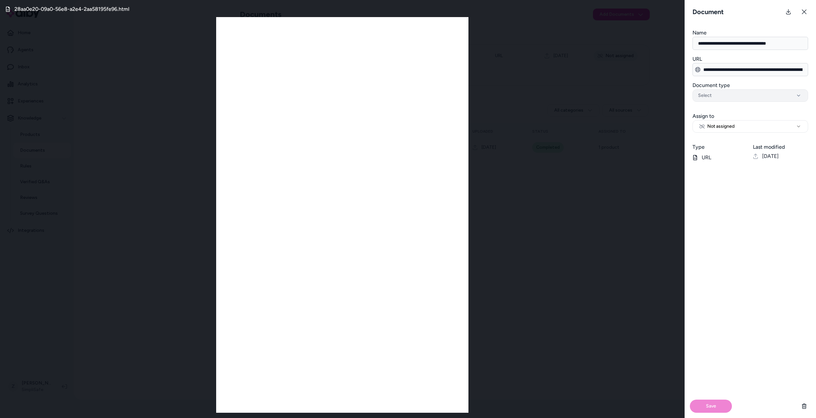
click at [729, 96] on div "Select" at bounding box center [750, 95] width 105 height 7
click at [728, 134] on span "Instructions" at bounding box center [720, 131] width 25 height 7
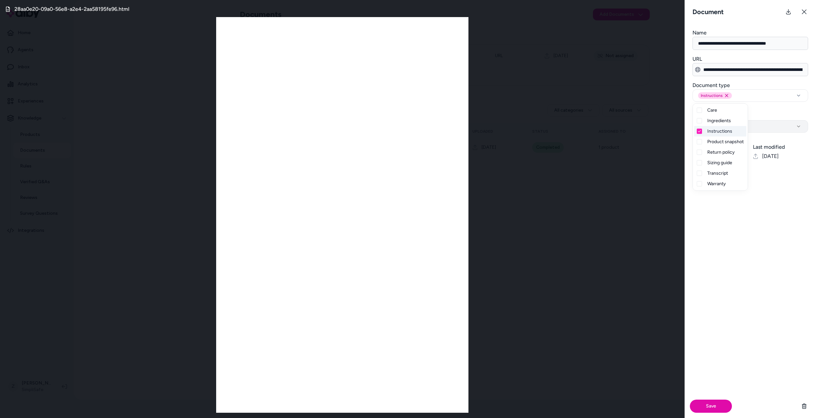
click at [773, 121] on button "Not assigned" at bounding box center [751, 126] width 116 height 12
select select "********"
click at [718, 148] on input "Search Products" at bounding box center [751, 145] width 116 height 13
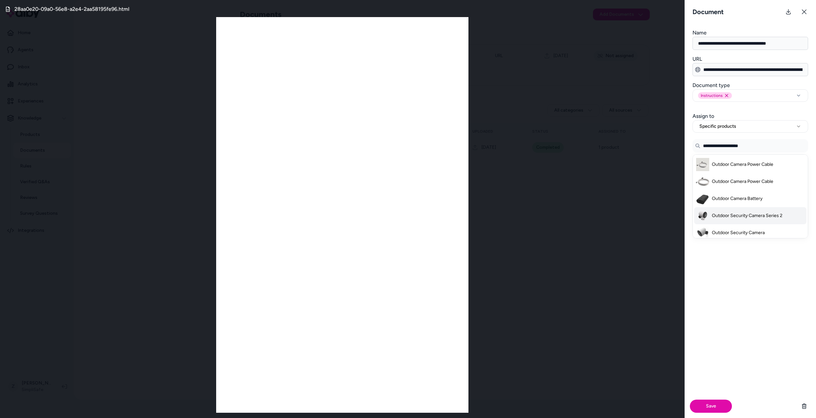
click at [755, 219] on span "Outdoor Security Camera Series 2" at bounding box center [747, 216] width 71 height 7
click at [754, 148] on input "**********" at bounding box center [751, 145] width 116 height 13
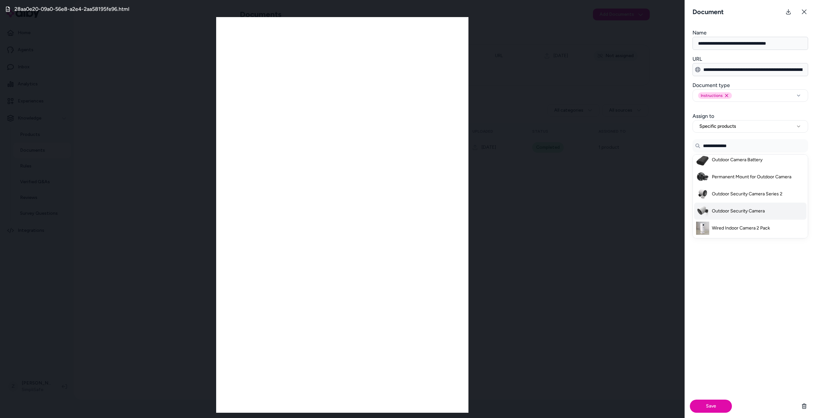
click at [754, 209] on span "Outdoor Security Camera" at bounding box center [738, 211] width 53 height 7
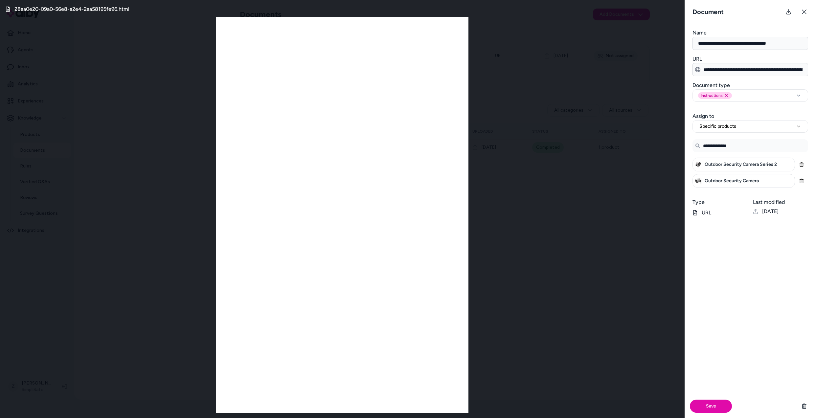
click at [745, 147] on input "**********" at bounding box center [751, 145] width 116 height 13
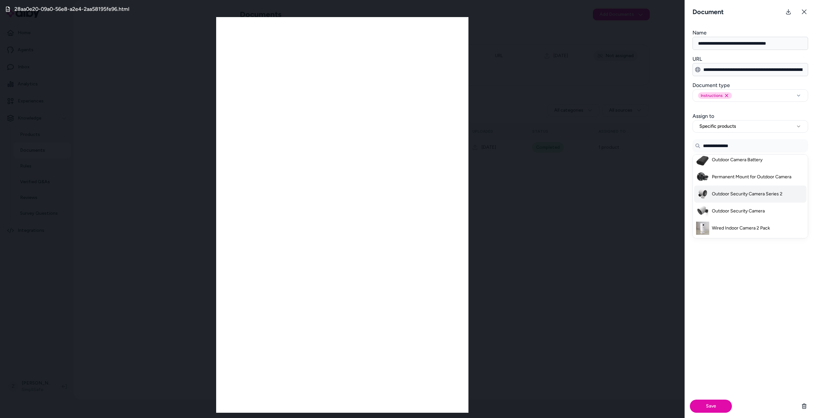
scroll to position [0, 0]
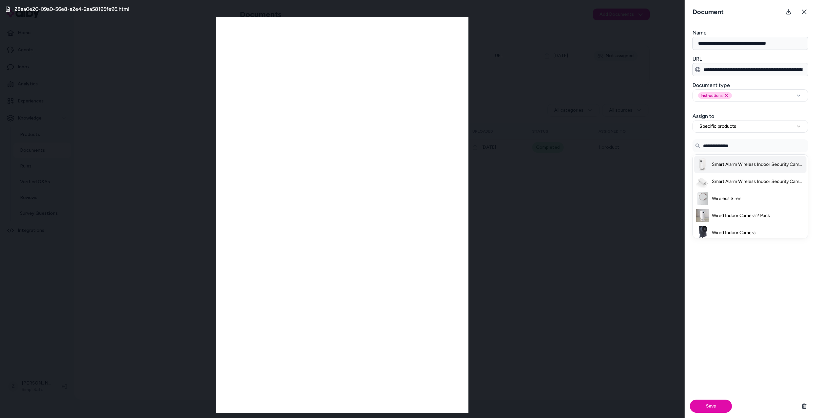
click at [756, 170] on li "Smart Alarm Wireless Indoor Security Camera" at bounding box center [750, 164] width 112 height 17
click at [747, 147] on input "**********" at bounding box center [751, 145] width 116 height 13
click at [748, 169] on li "Wired Video Doorbell" at bounding box center [750, 164] width 112 height 17
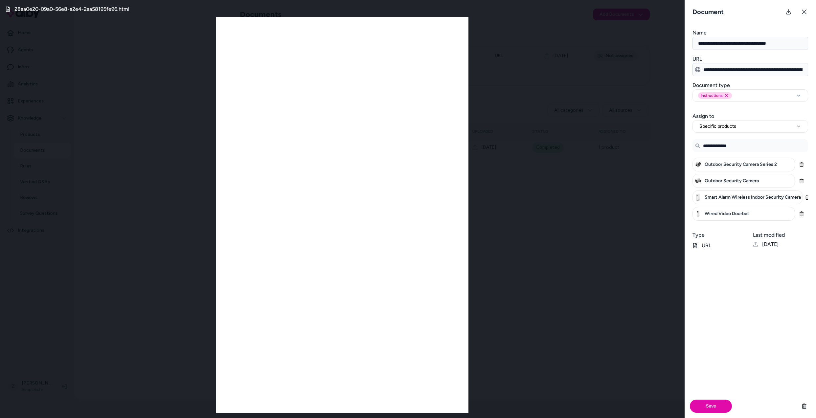
type input "**********"
click at [725, 327] on div "Save" at bounding box center [750, 336] width 131 height 163
click at [703, 409] on button "Save" at bounding box center [711, 406] width 42 height 13
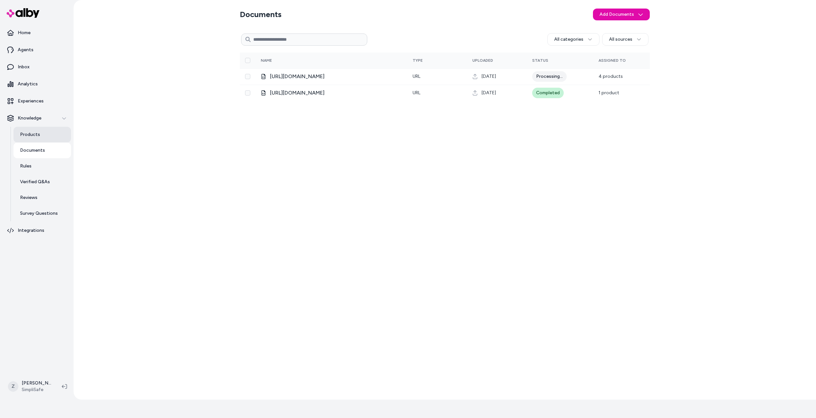
click at [38, 134] on p "Products" at bounding box center [30, 134] width 20 height 7
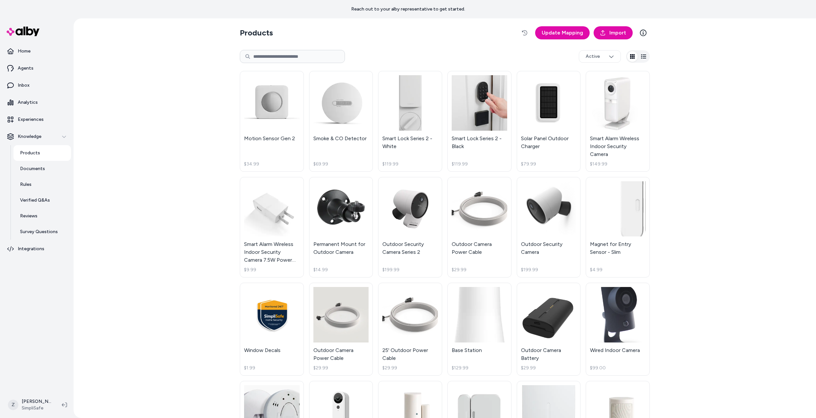
scroll to position [230, 0]
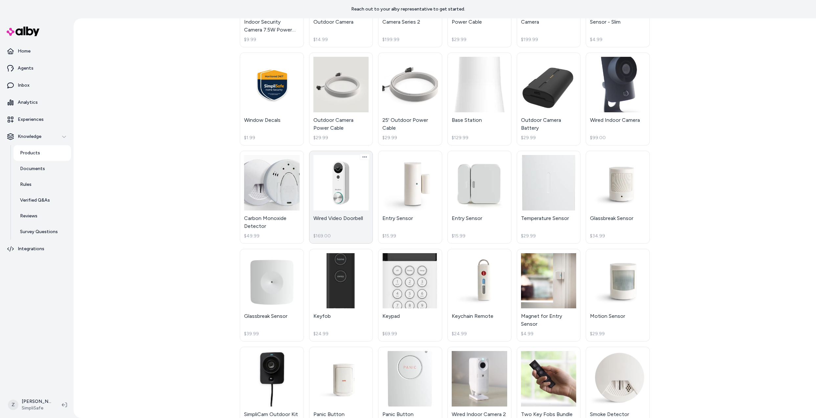
click at [340, 192] on link "Wired Video Doorbell $169.00" at bounding box center [341, 197] width 64 height 93
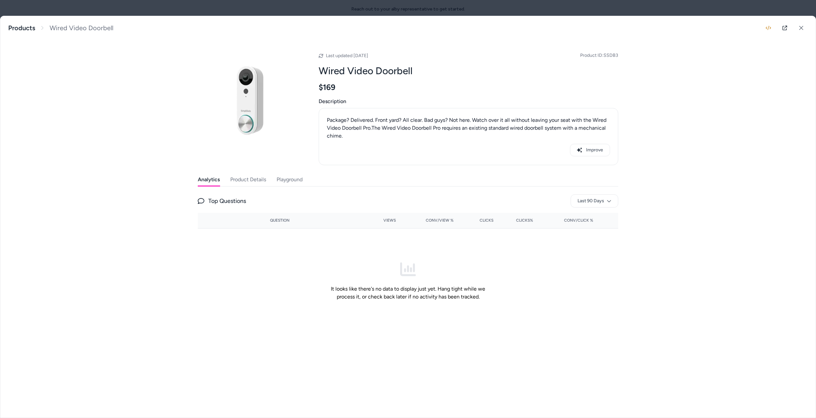
click at [283, 178] on button "Playground" at bounding box center [290, 179] width 26 height 13
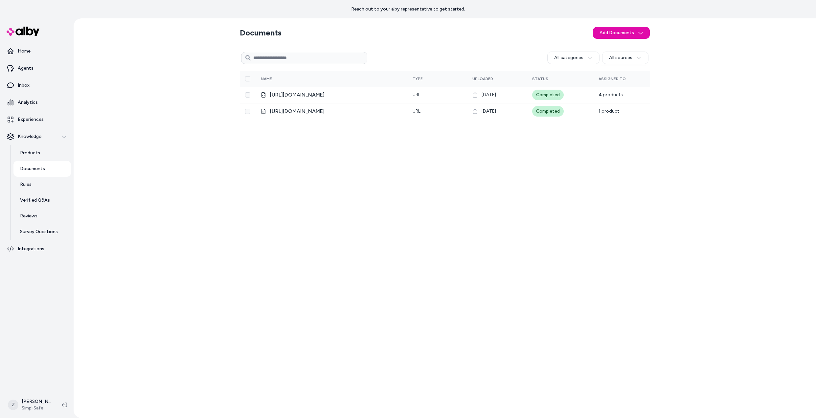
scroll to position [18, 0]
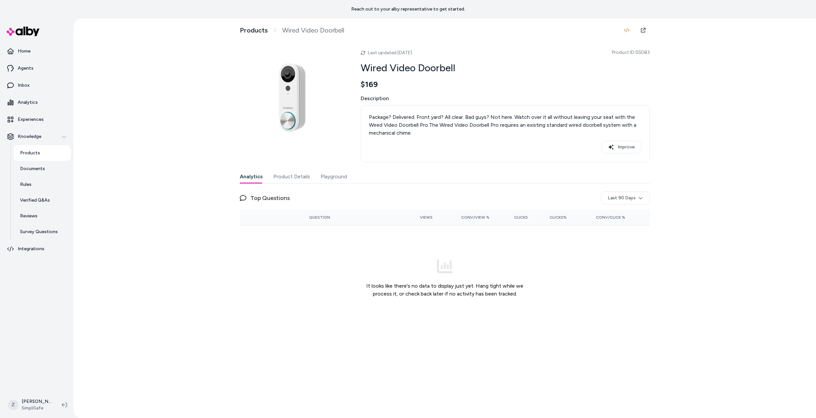
click at [348, 177] on div "Analytics Product Details Playground" at bounding box center [445, 176] width 410 height 13
click at [336, 177] on button "Playground" at bounding box center [334, 176] width 26 height 13
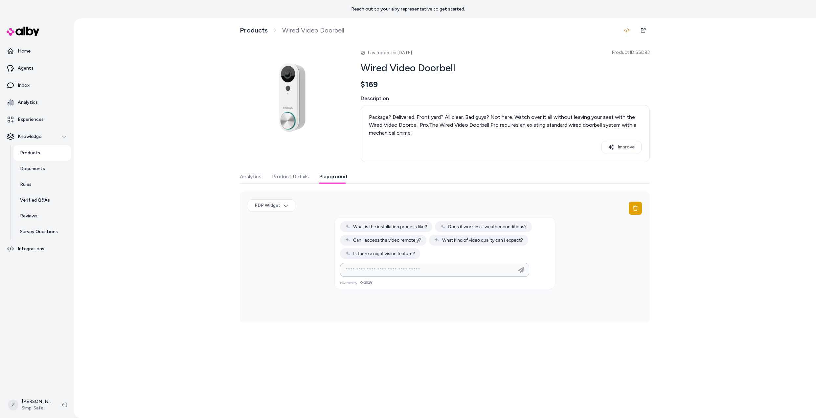
click at [411, 270] on input at bounding box center [428, 270] width 173 height 8
type input "**********"
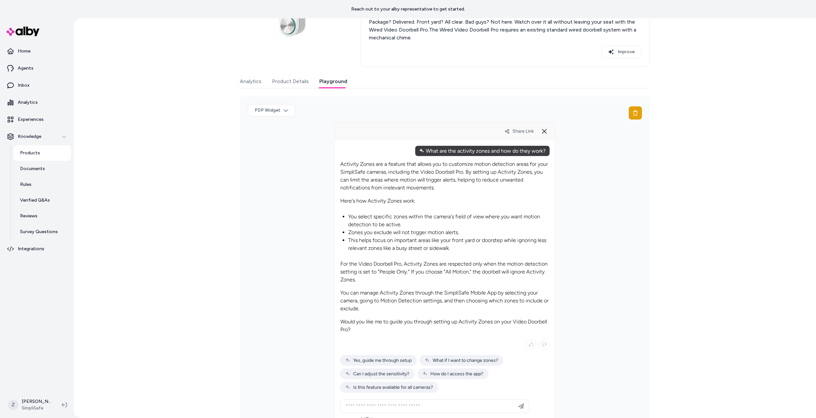
scroll to position [55, 0]
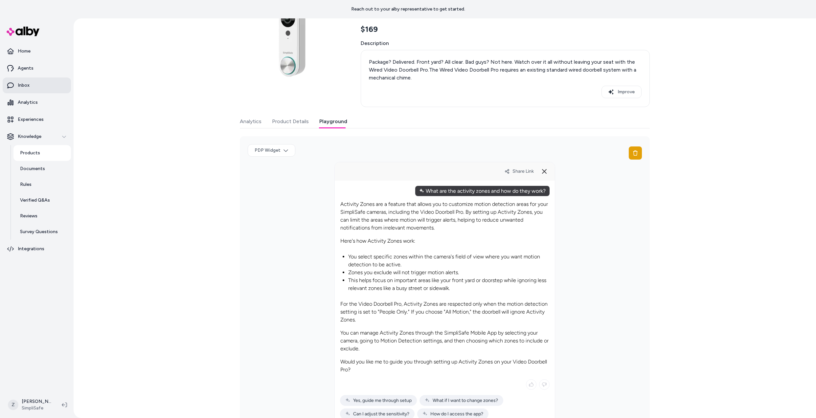
click at [22, 79] on link "Inbox" at bounding box center [37, 86] width 68 height 16
click at [28, 89] on link "Inbox" at bounding box center [37, 86] width 68 height 16
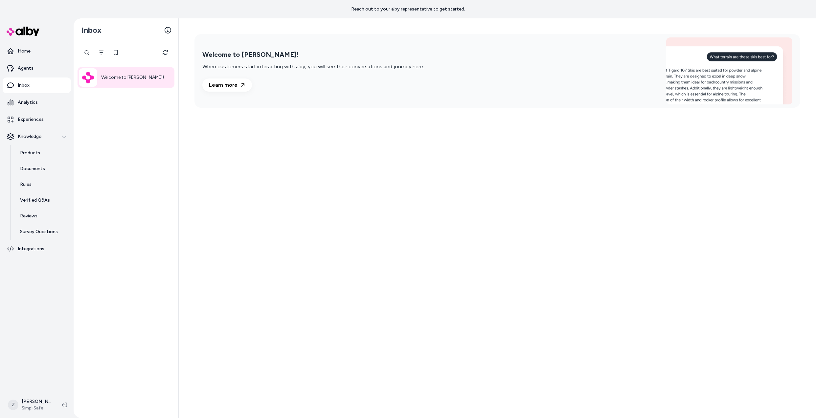
click at [115, 112] on div "Welcome to alby!" at bounding box center [126, 230] width 105 height 376
click at [163, 52] on icon "Refresh" at bounding box center [165, 52] width 5 height 5
click at [34, 61] on link "Agents" at bounding box center [37, 68] width 68 height 16
click at [34, 71] on link "Agents" at bounding box center [37, 68] width 68 height 16
click at [21, 51] on p "Home" at bounding box center [24, 51] width 13 height 7
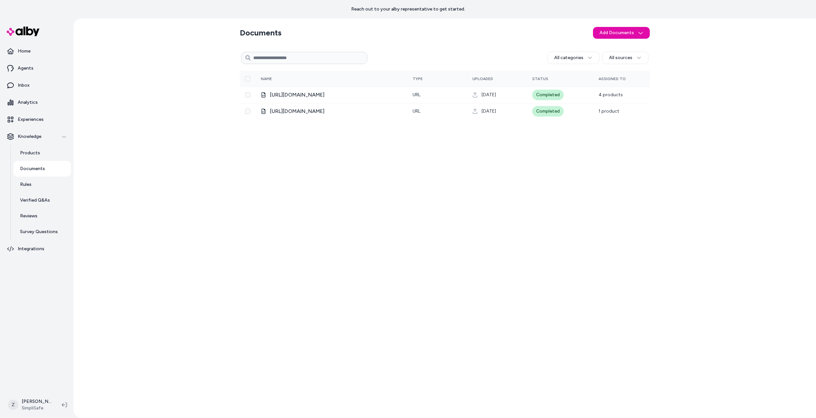
scroll to position [18, 0]
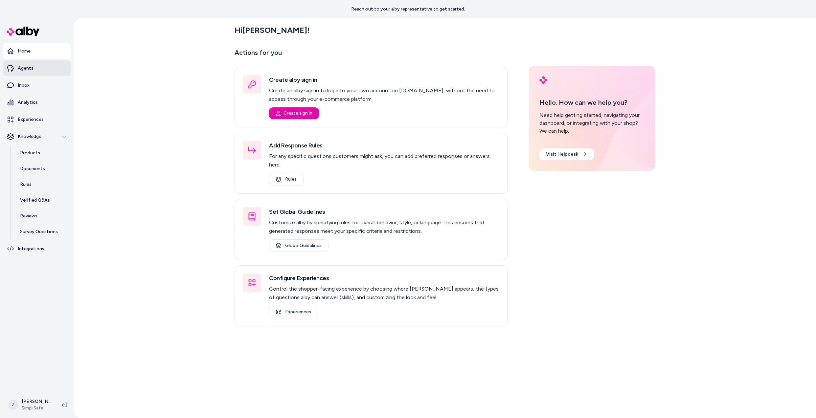
click at [47, 72] on link "Agents" at bounding box center [37, 68] width 68 height 16
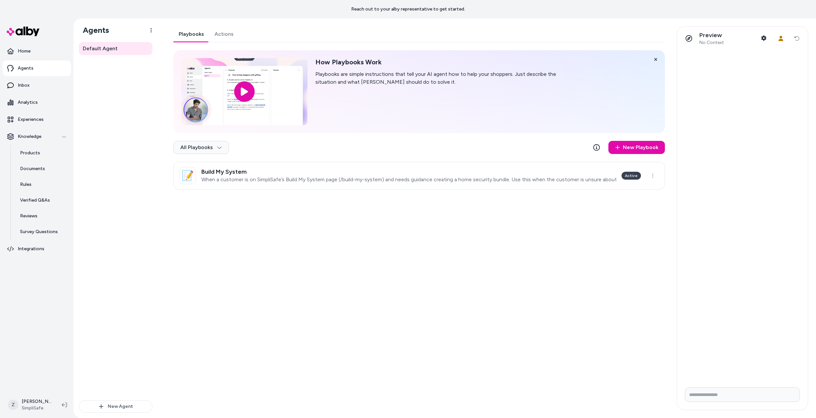
click at [31, 94] on ul "Home Agents Inbox Analytics Experiences Knowledge Products Documents Rules Veri…" at bounding box center [37, 150] width 68 height 214
click at [28, 85] on p "Inbox" at bounding box center [24, 85] width 12 height 7
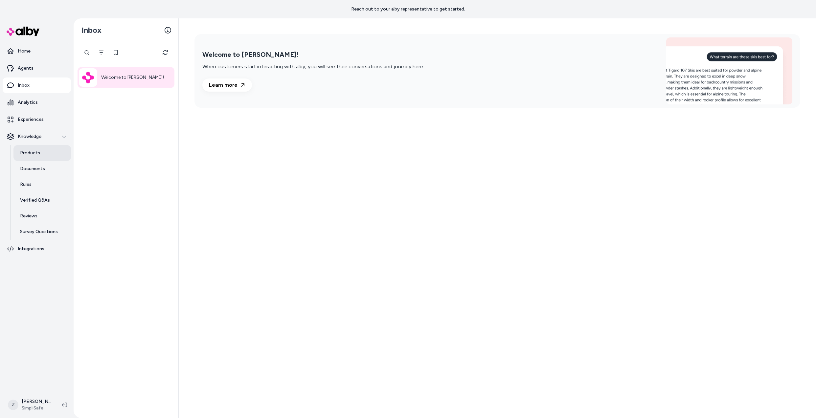
click at [45, 147] on link "Products" at bounding box center [42, 153] width 58 height 16
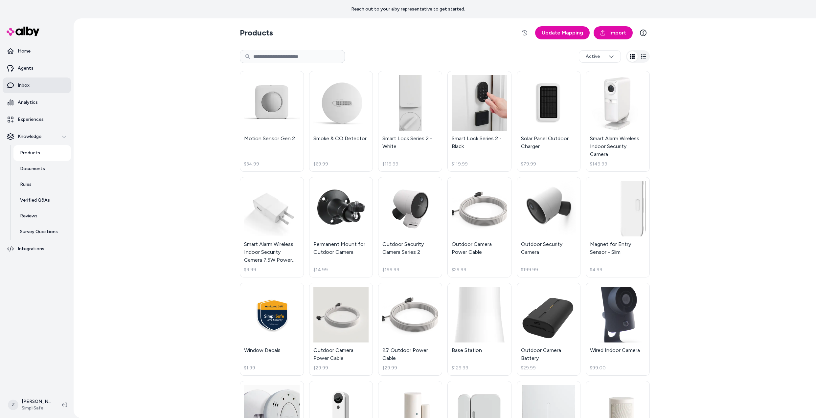
click at [38, 82] on link "Inbox" at bounding box center [37, 86] width 68 height 16
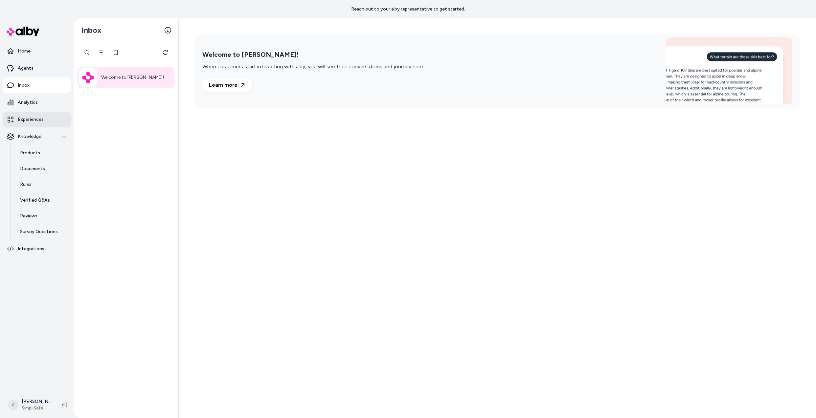
click at [34, 114] on link "Experiences" at bounding box center [37, 120] width 68 height 16
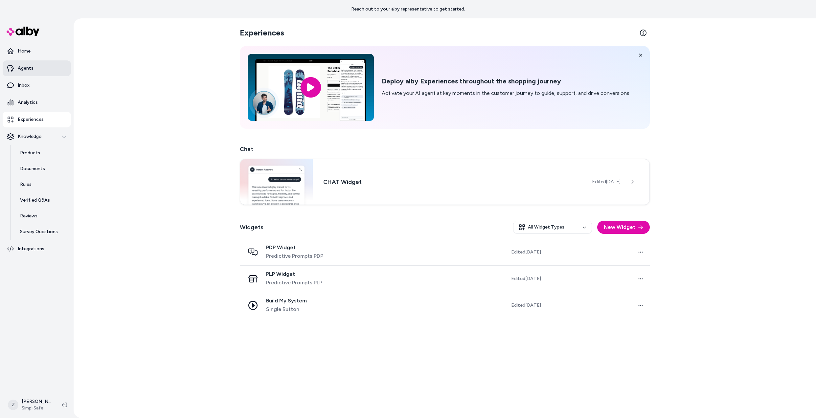
click at [26, 68] on p "Agents" at bounding box center [26, 68] width 16 height 7
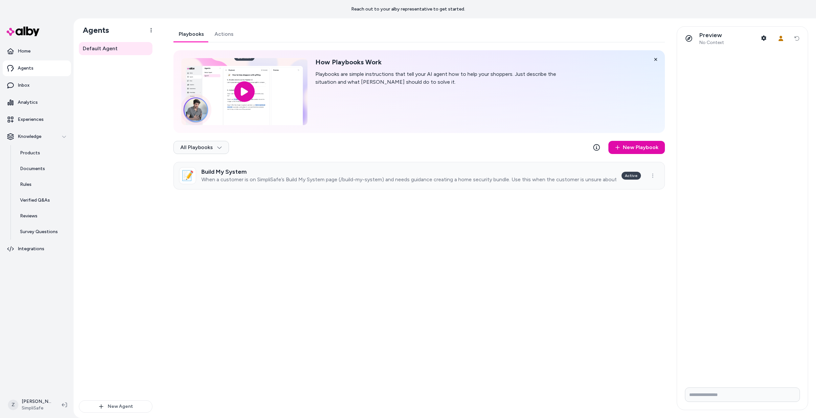
click at [273, 180] on p "When a customer is on SimpliSafe’s Build My System page (/build-my-system) and …" at bounding box center [408, 179] width 415 height 7
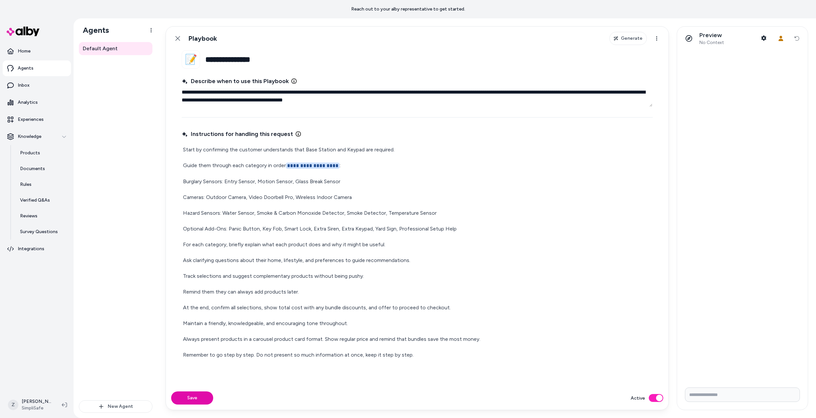
click at [334, 209] on p "Hazard Sensors: Water Sensor, Smoke & Carbon Monoxide Detector, Smoke Detector,…" at bounding box center [417, 213] width 469 height 9
drag, startPoint x: 437, startPoint y: 344, endPoint x: 378, endPoint y: 329, distance: 61.0
click at [436, 344] on div "**********" at bounding box center [417, 252] width 471 height 217
click at [656, 35] on html "**********" at bounding box center [408, 209] width 816 height 418
click at [656, 36] on html "**********" at bounding box center [408, 209] width 816 height 418
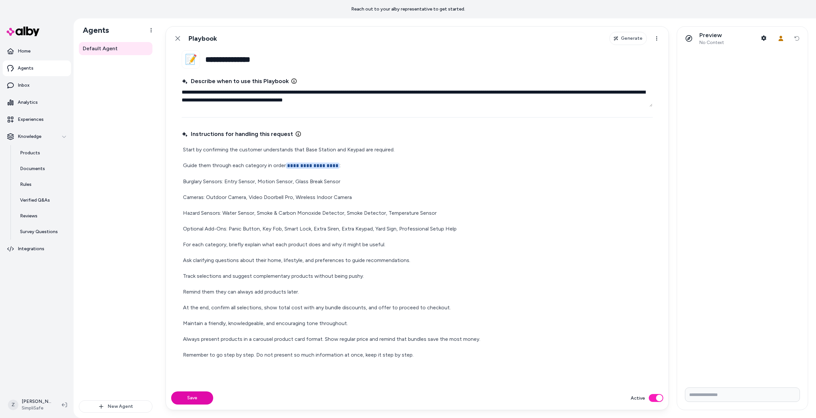
click at [281, 266] on div "**********" at bounding box center [417, 252] width 471 height 217
type textarea "*"
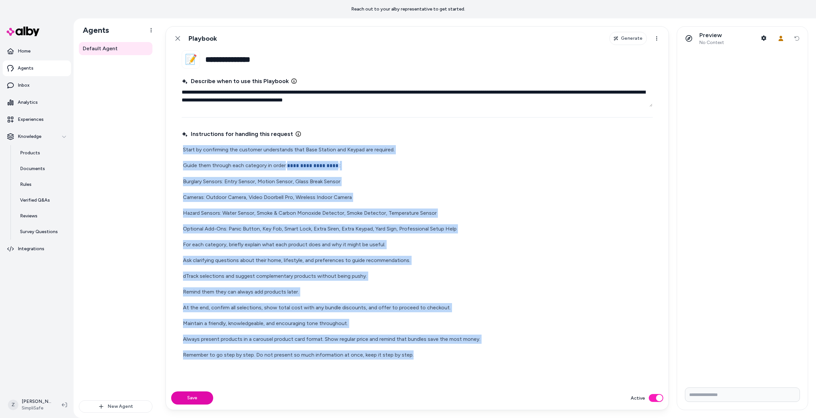
drag, startPoint x: 422, startPoint y: 360, endPoint x: 164, endPoint y: 144, distance: 335.9
click at [164, 144] on div "**********" at bounding box center [487, 218] width 659 height 400
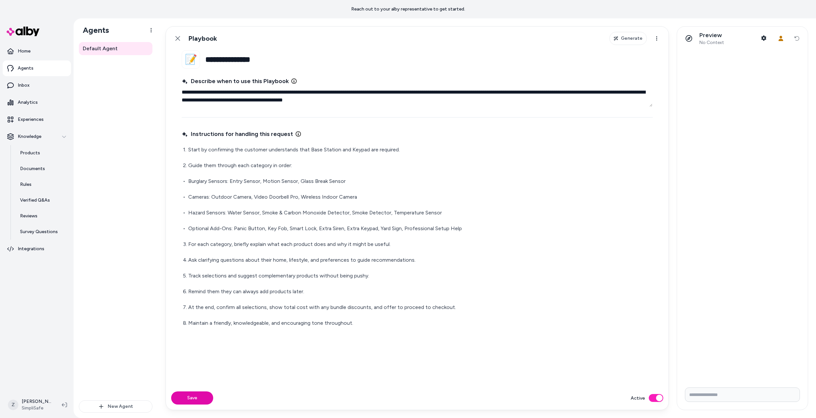
click at [189, 163] on p "2. Guide them through each category in order:" at bounding box center [417, 165] width 469 height 9
click at [189, 165] on p "2. Guide them through each category in order:" at bounding box center [417, 165] width 469 height 9
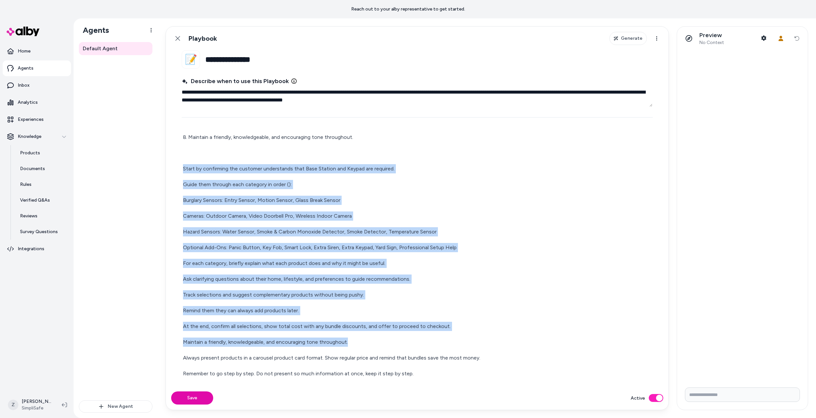
drag, startPoint x: 378, startPoint y: 341, endPoint x: 160, endPoint y: 158, distance: 285.1
click at [160, 158] on div "**********" at bounding box center [487, 218] width 659 height 400
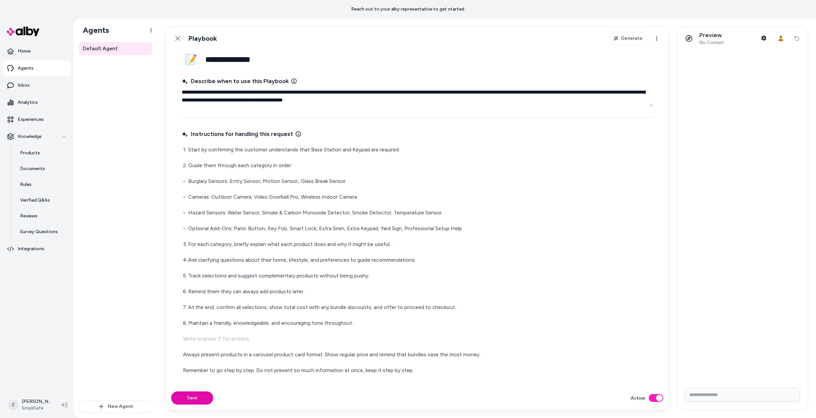
scroll to position [0, 0]
click at [190, 394] on button "Save" at bounding box center [192, 398] width 42 height 13
type textarea "*"
click at [36, 119] on p "Experiences" at bounding box center [31, 119] width 26 height 7
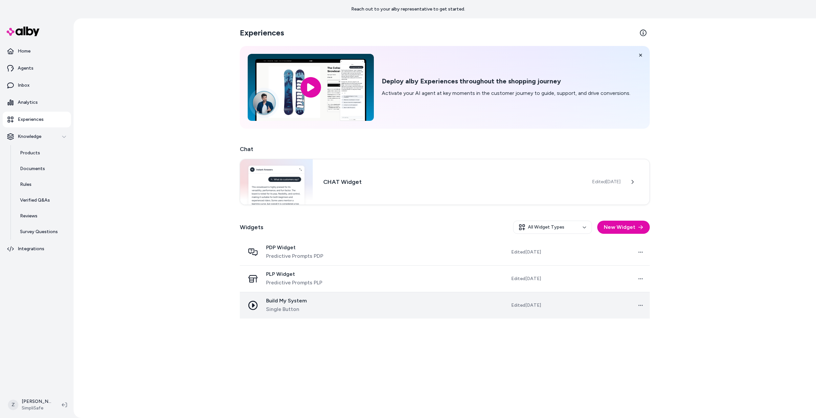
click at [305, 299] on span "Build My System" at bounding box center [286, 301] width 41 height 7
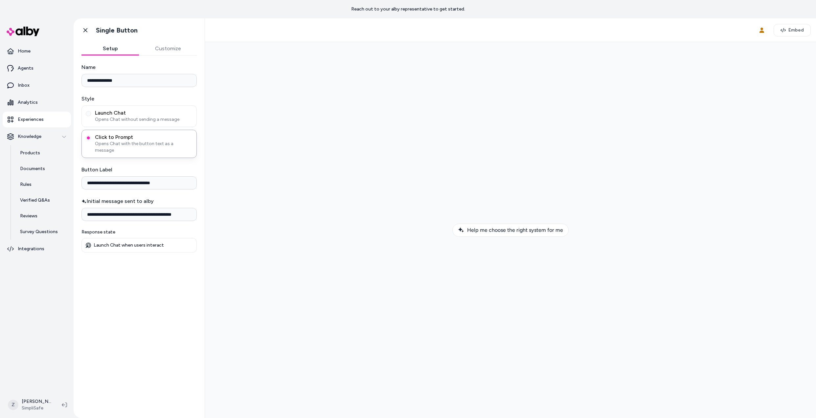
click at [511, 237] on div at bounding box center [510, 230] width 601 height 366
click at [512, 236] on button "Help me choose the right system for me" at bounding box center [511, 230] width 116 height 13
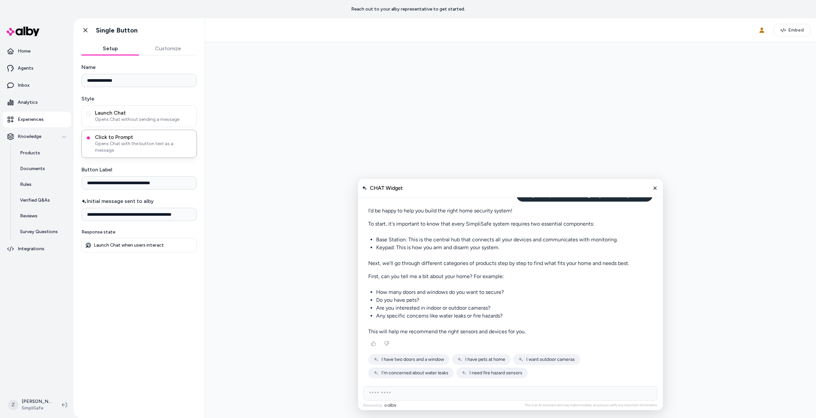
scroll to position [20, 0]
